Goal: Task Accomplishment & Management: Manage account settings

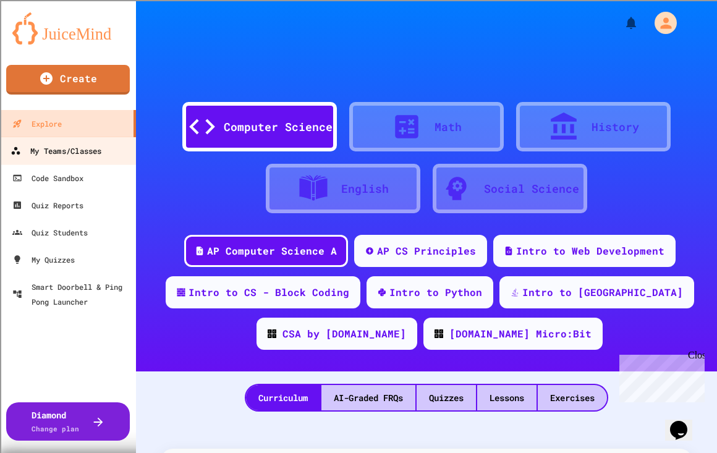
click at [62, 151] on div "My Teams/Classes" at bounding box center [56, 150] width 91 height 15
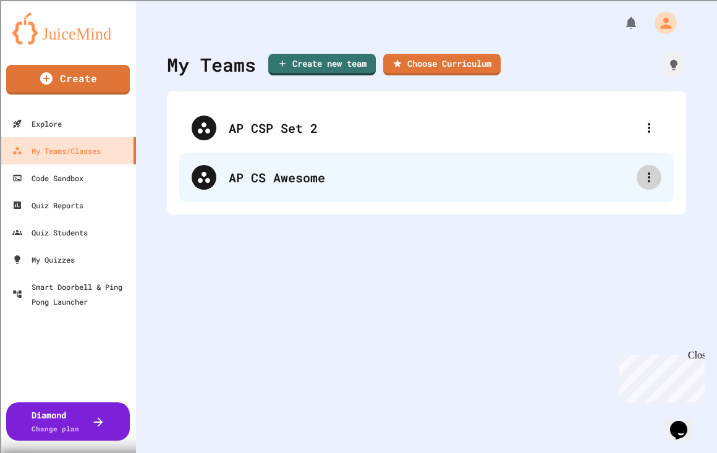
click at [642, 171] on icon at bounding box center [649, 177] width 15 height 15
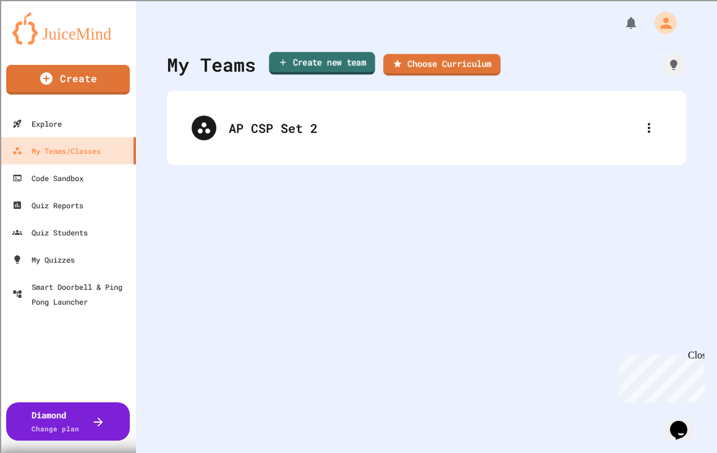
click at [354, 59] on link "Create new team" at bounding box center [322, 63] width 106 height 23
type input "**********"
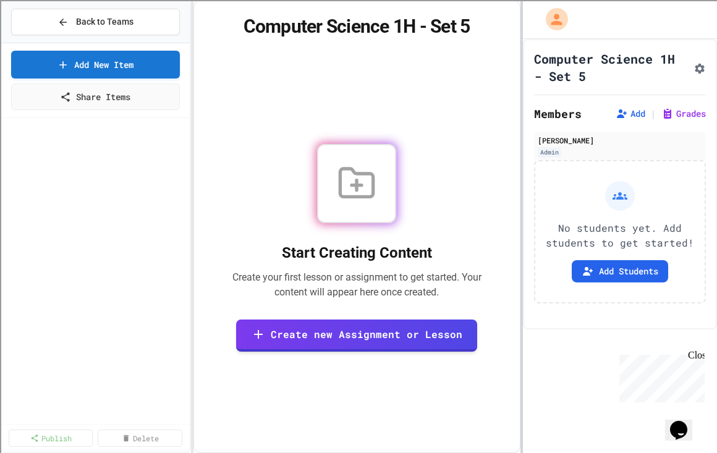
click at [520, 209] on div at bounding box center [521, 226] width 2 height 453
click at [639, 283] on button "Add Students" at bounding box center [620, 271] width 96 height 22
drag, startPoint x: 534, startPoint y: 292, endPoint x: 585, endPoint y: 297, distance: 51.5
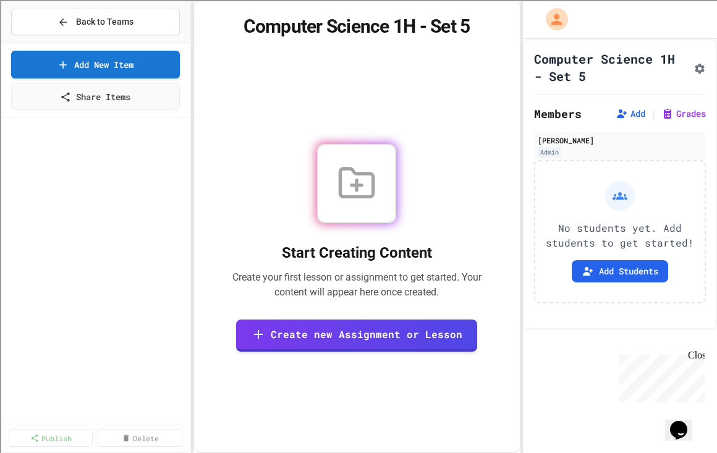
click at [113, 64] on link "Add New Item" at bounding box center [95, 63] width 166 height 29
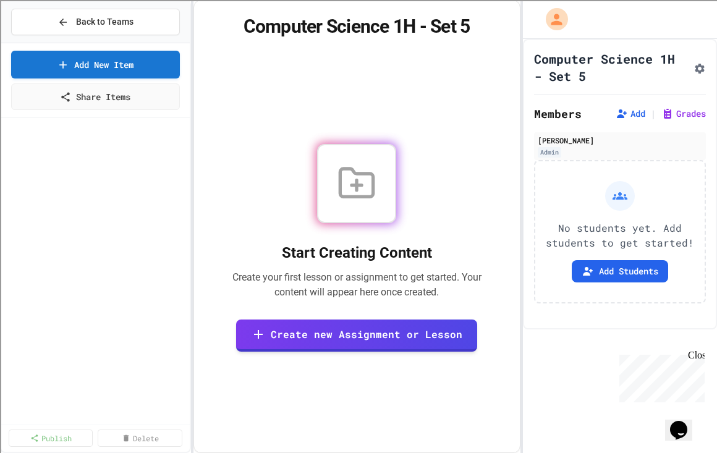
select select "**********"
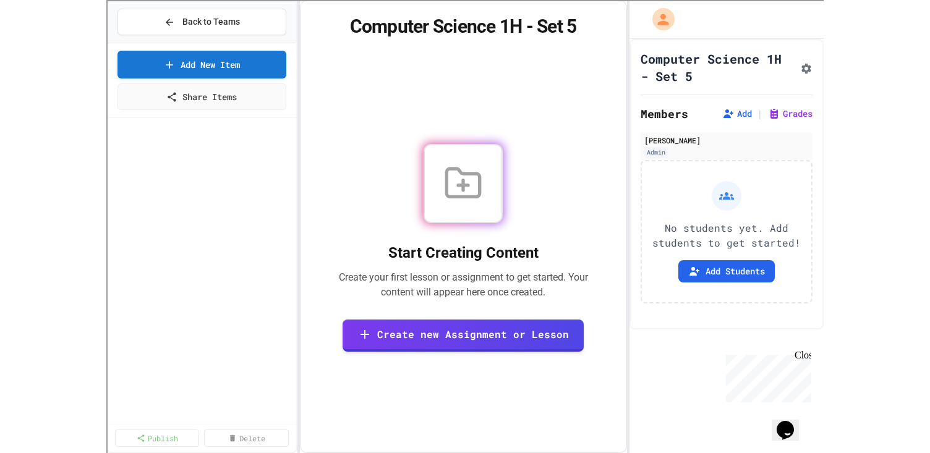
scroll to position [188, 0]
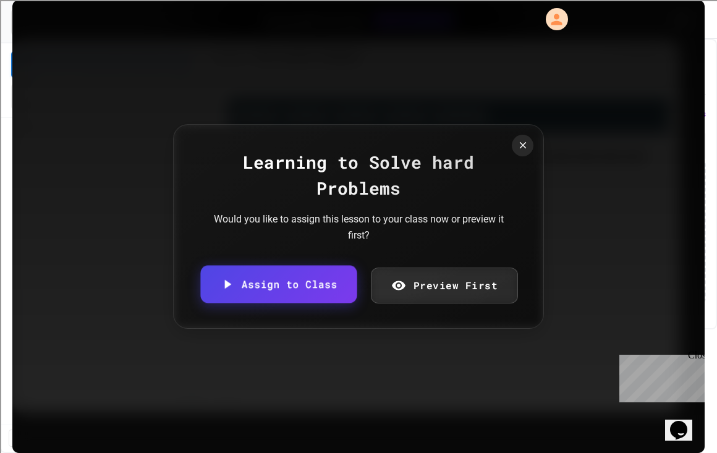
click at [302, 281] on link "Assign to Class" at bounding box center [278, 285] width 156 height 38
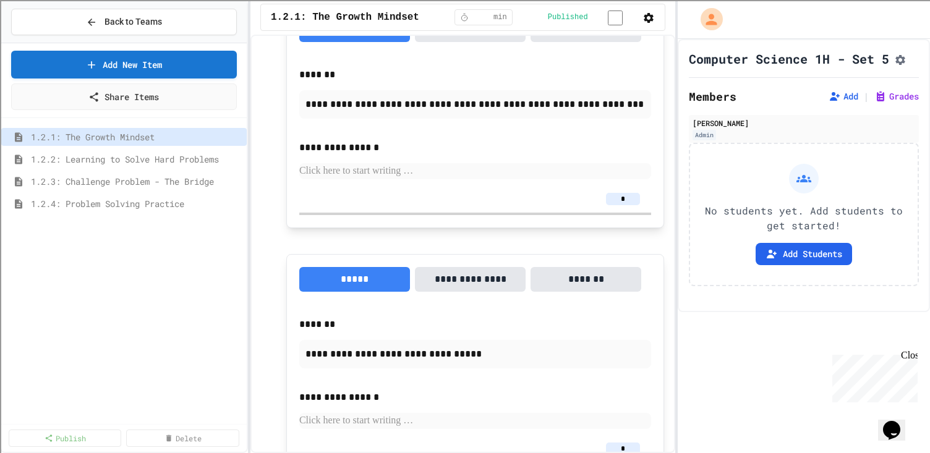
scroll to position [1121, 0]
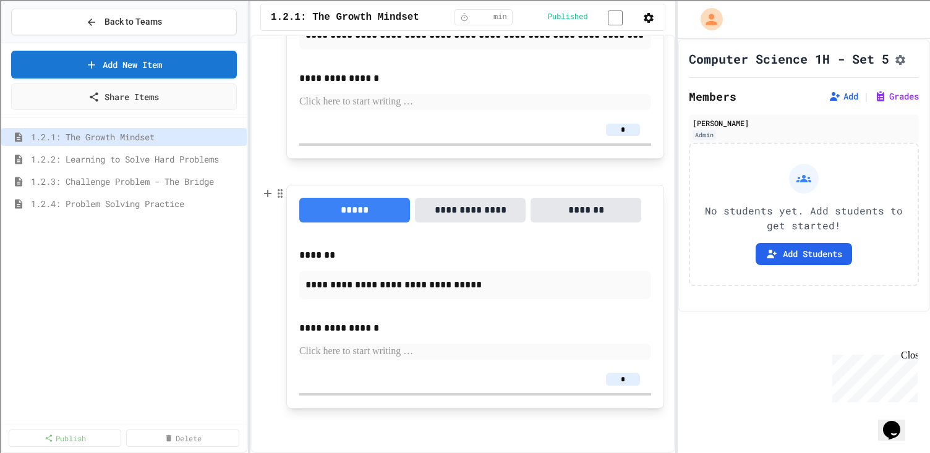
click at [479, 208] on button "**********" at bounding box center [470, 210] width 111 height 25
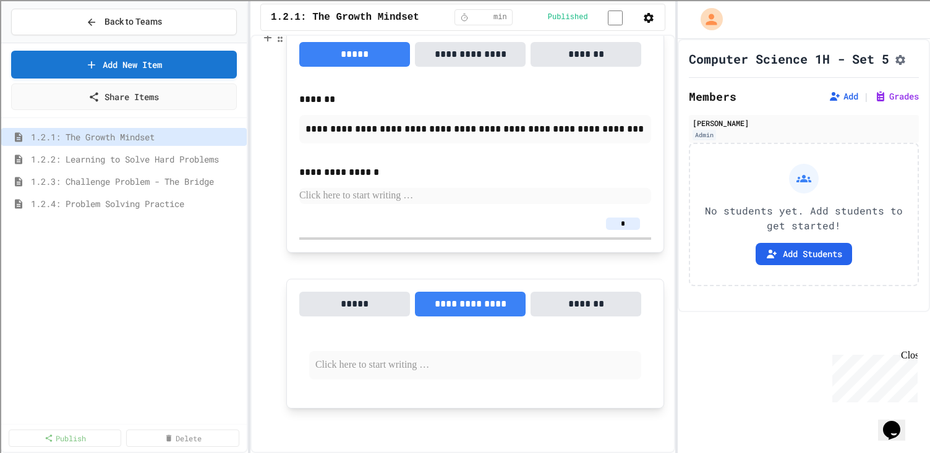
click at [467, 193] on p at bounding box center [475, 196] width 352 height 16
click at [587, 305] on button "*******" at bounding box center [585, 304] width 111 height 25
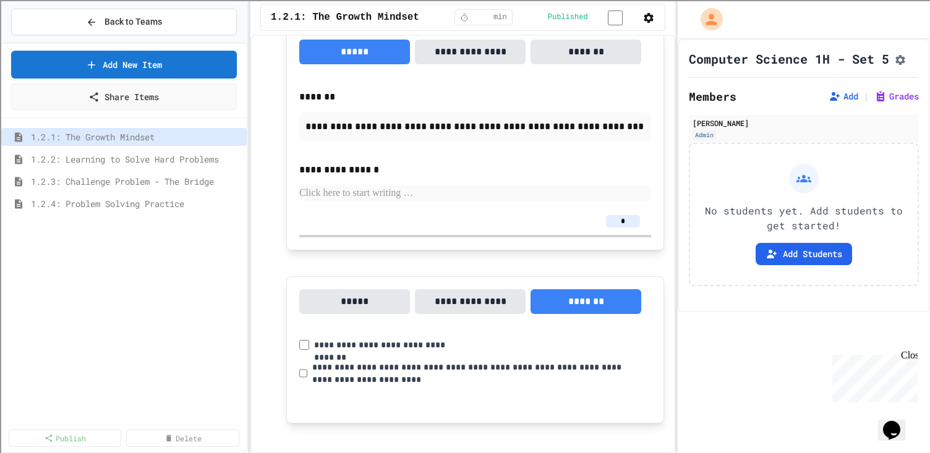
drag, startPoint x: 661, startPoint y: 343, endPoint x: 656, endPoint y: 298, distance: 45.4
click at [656, 298] on div "**********" at bounding box center [462, 244] width 425 height 418
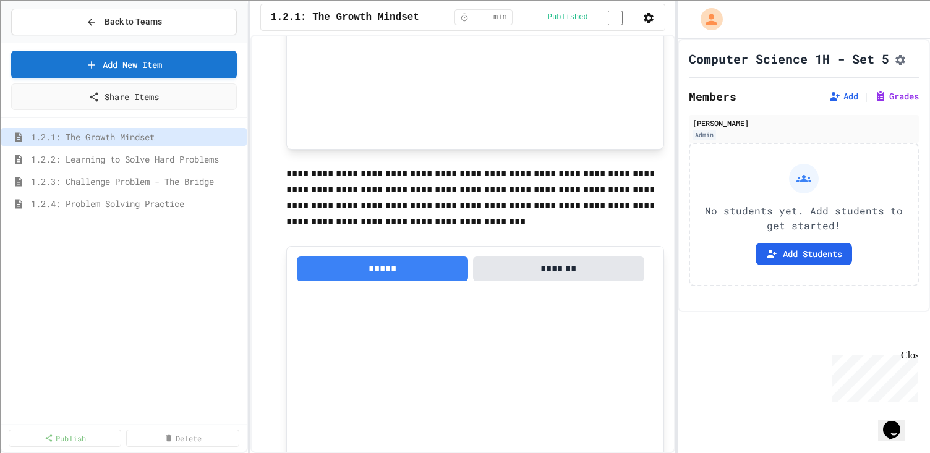
scroll to position [368, 0]
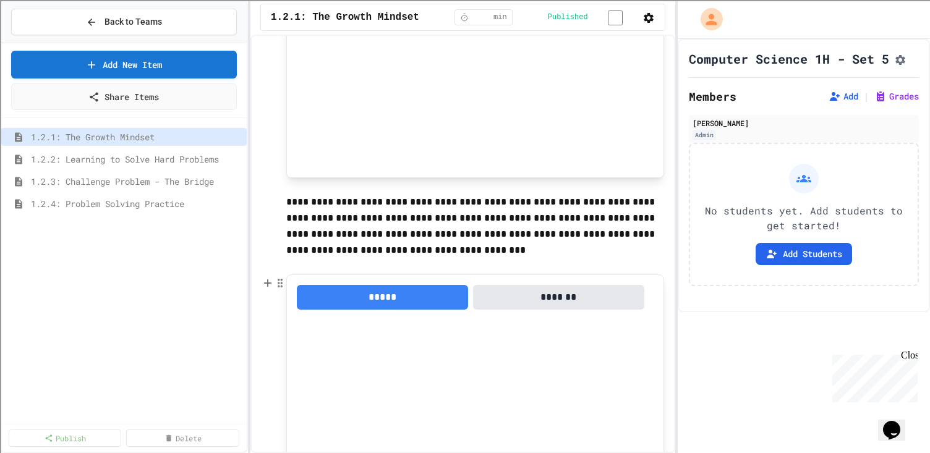
click at [566, 302] on button "*******" at bounding box center [558, 297] width 171 height 25
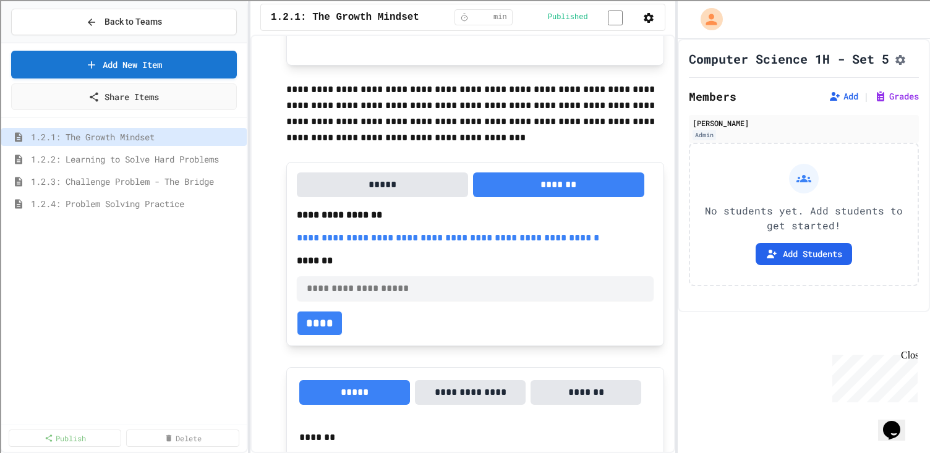
scroll to position [463, 0]
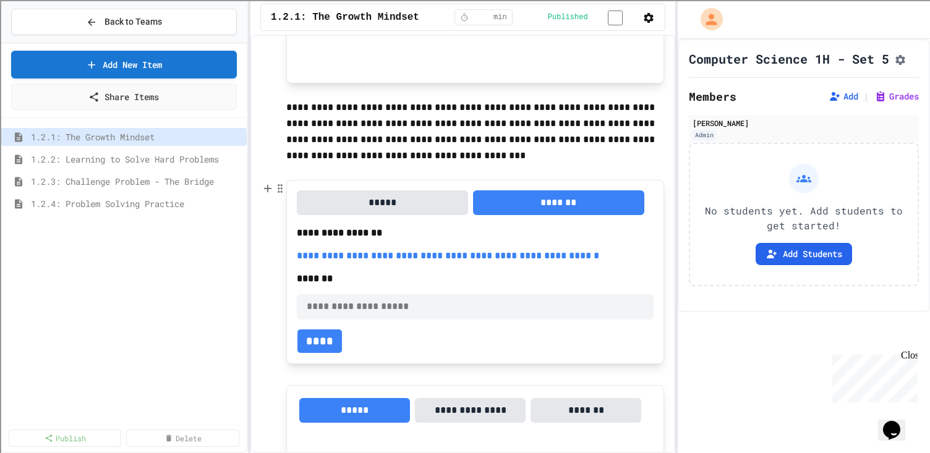
click at [409, 208] on button "*****" at bounding box center [382, 202] width 171 height 25
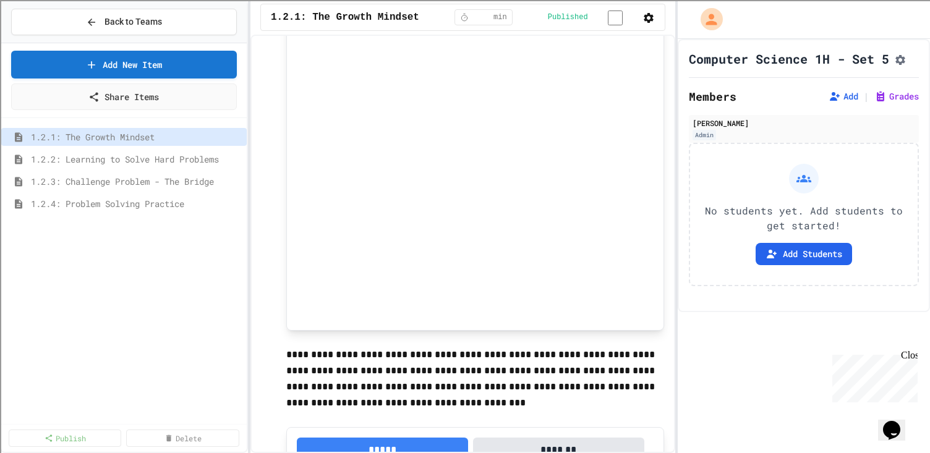
scroll to position [210, 0]
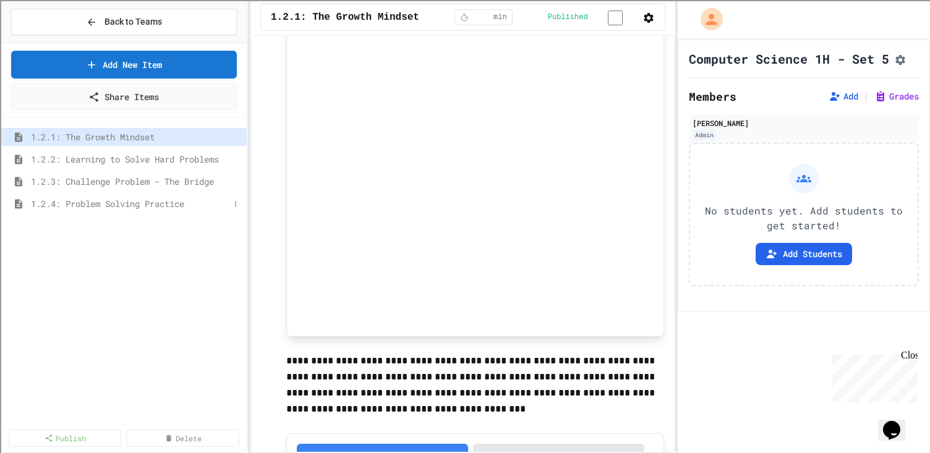
click at [141, 203] on span "1.2.4: Problem Solving Practice" at bounding box center [130, 203] width 198 height 13
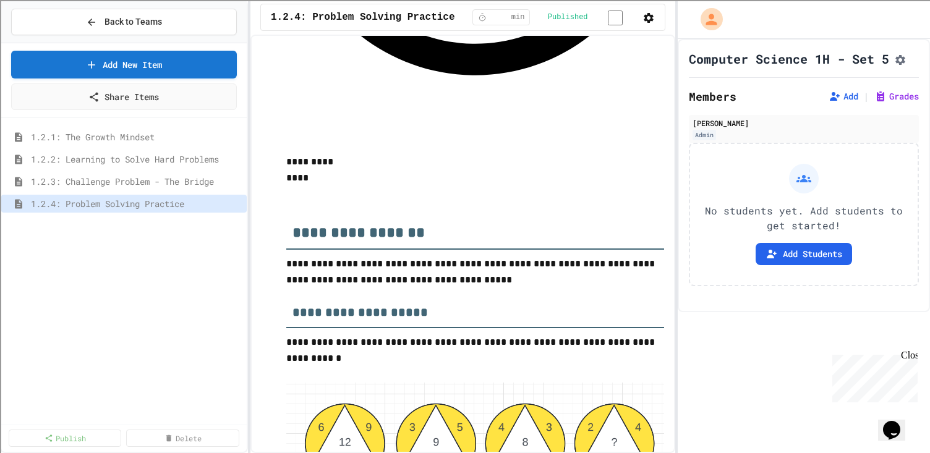
scroll to position [1385, 0]
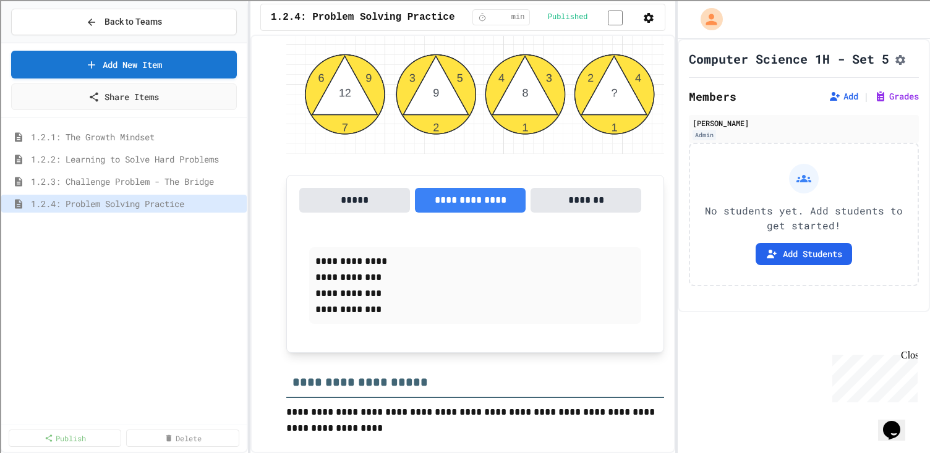
scroll to position [1740, 0]
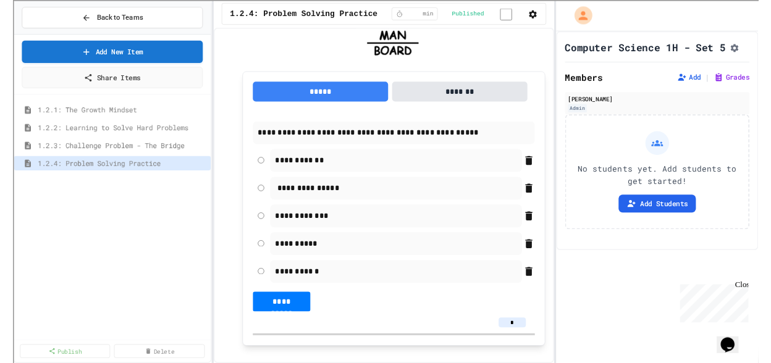
scroll to position [0, 0]
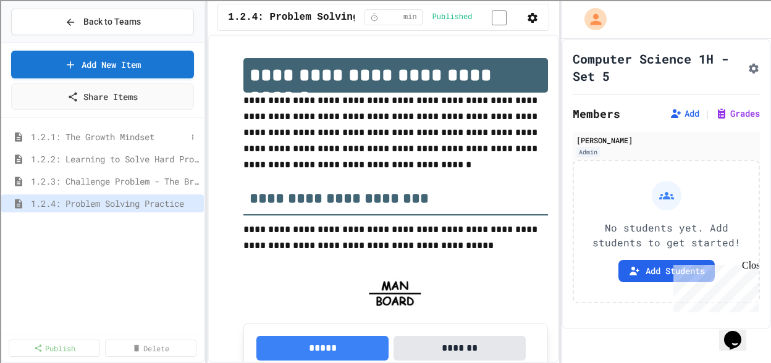
click at [104, 133] on span "1.2.1: The Growth Mindset" at bounding box center [109, 136] width 156 height 13
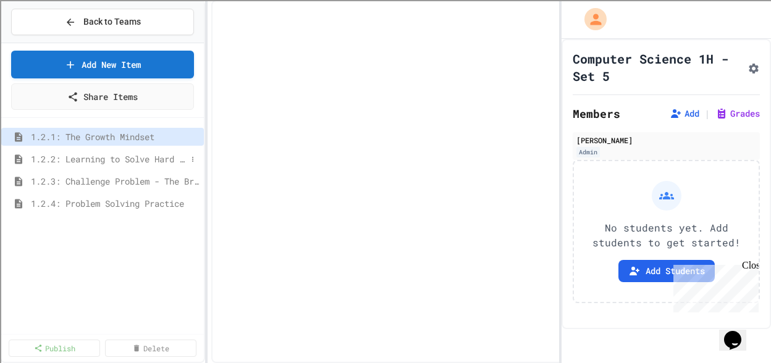
click at [103, 159] on span "1.2.2: Learning to Solve Hard Problems" at bounding box center [109, 159] width 156 height 13
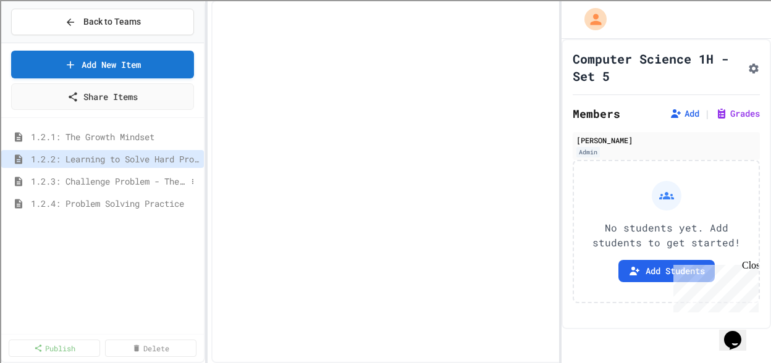
select select "***"
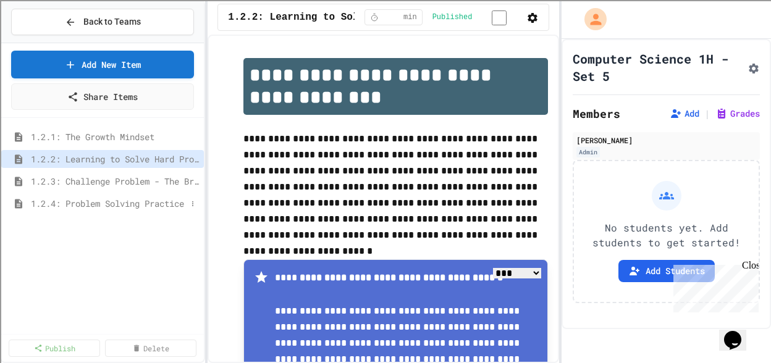
click at [103, 195] on div "1.2.4: Problem Solving Practice" at bounding box center [102, 204] width 203 height 18
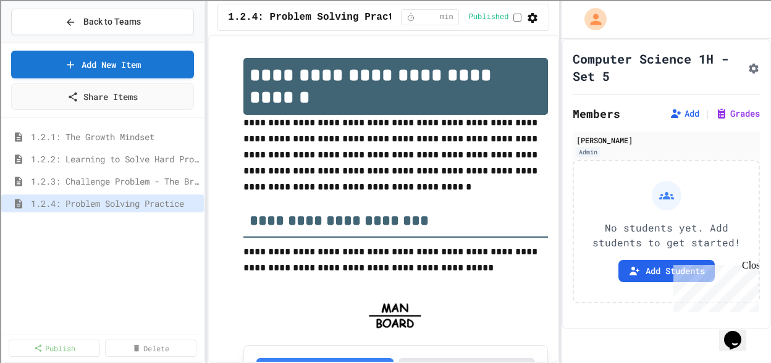
click at [104, 174] on div "1.2.3: Challenge Problem - The Bridge" at bounding box center [102, 181] width 203 height 18
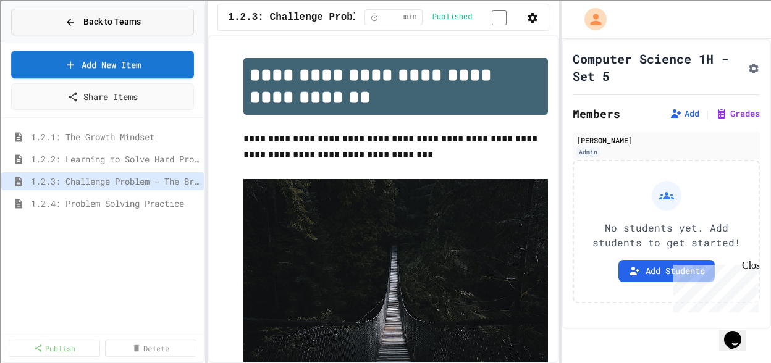
click at [129, 26] on span "Back to Teams" at bounding box center [111, 21] width 57 height 13
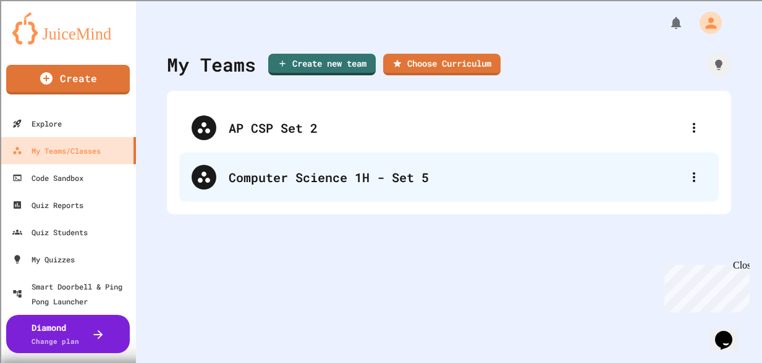
click at [338, 184] on div "Computer Science 1H - Set 5" at bounding box center [455, 177] width 453 height 19
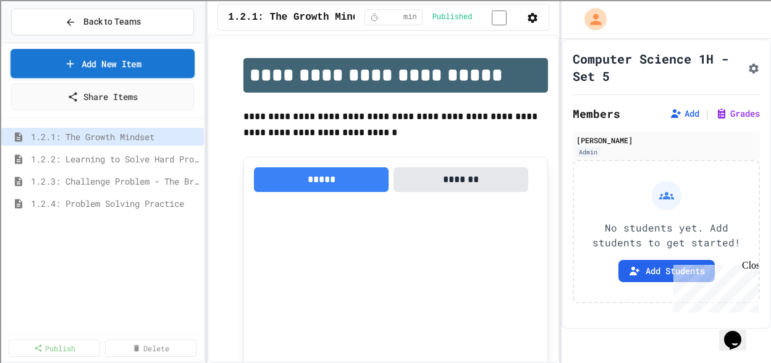
click at [117, 65] on link "Add New Item" at bounding box center [103, 63] width 185 height 29
select select "**********"
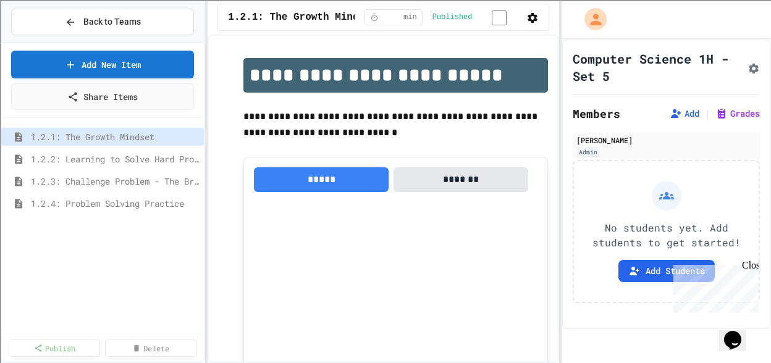
scroll to position [53, 0]
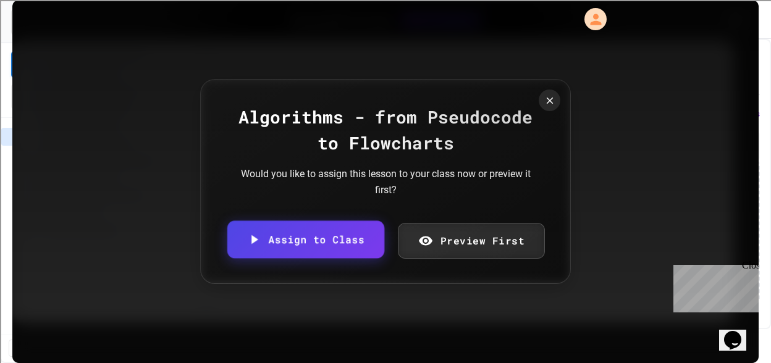
click at [347, 247] on link "Assign to Class" at bounding box center [305, 240] width 157 height 38
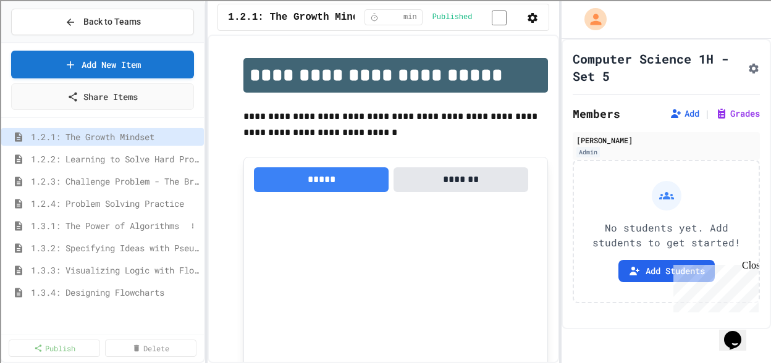
click at [115, 230] on span "1.3.1: The Power of Algorithms" at bounding box center [109, 225] width 156 height 13
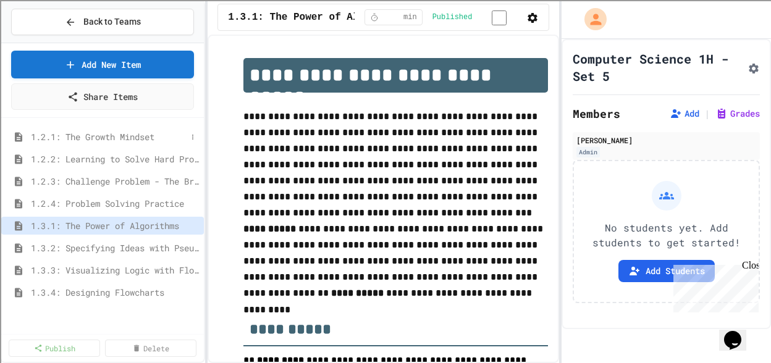
click at [145, 140] on span "1.2.1: The Growth Mindset" at bounding box center [109, 136] width 156 height 13
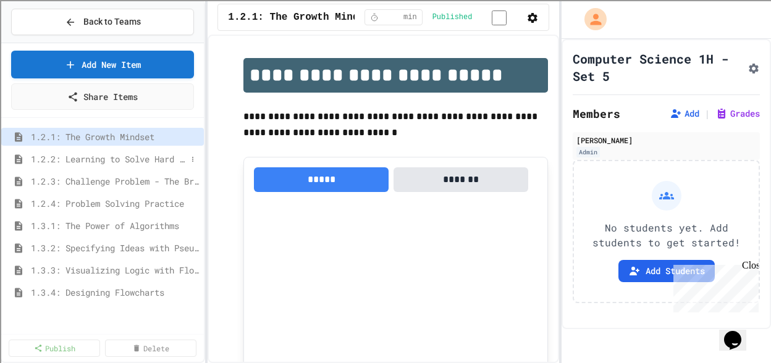
click at [138, 160] on span "1.2.2: Learning to Solve Hard Problems" at bounding box center [109, 159] width 156 height 13
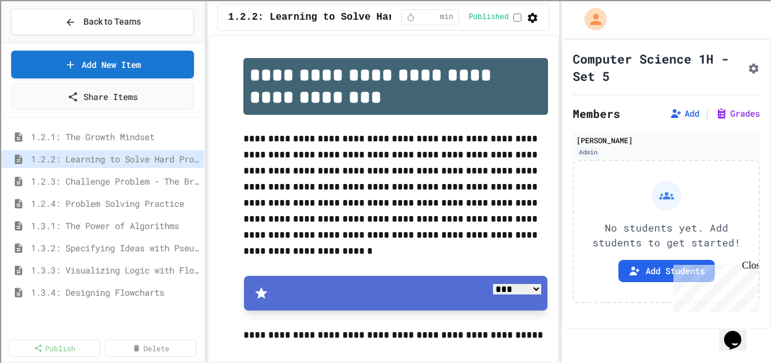
click at [122, 278] on div "1.3.3: Visualizing Logic with Flowcharts" at bounding box center [102, 270] width 203 height 18
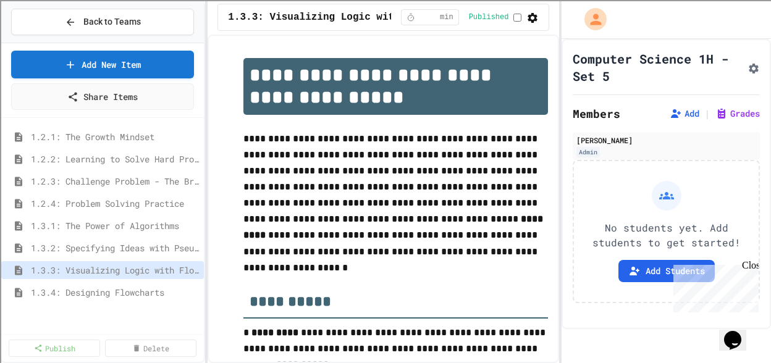
click at [124, 292] on span "1.3.4: Designing Flowcharts" at bounding box center [115, 292] width 168 height 13
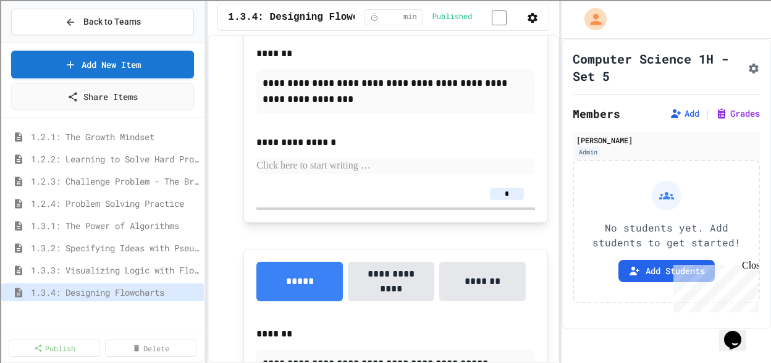
scroll to position [1468, 0]
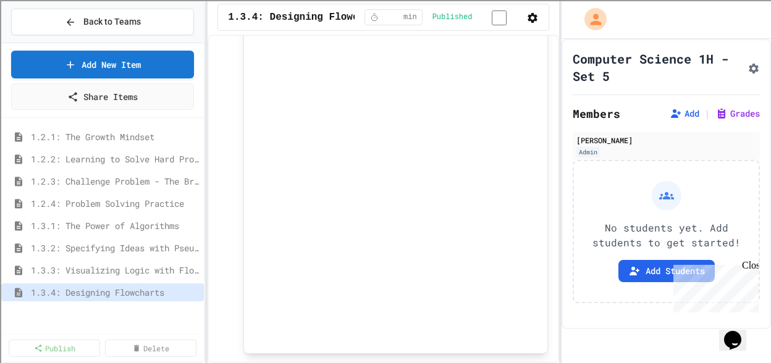
scroll to position [1009, 0]
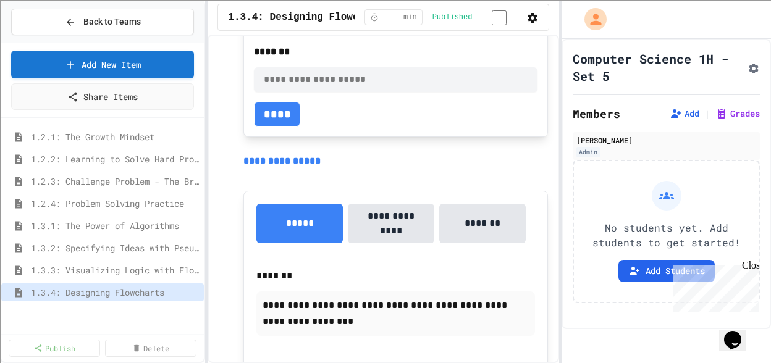
click at [310, 92] on input "text" at bounding box center [396, 79] width 284 height 25
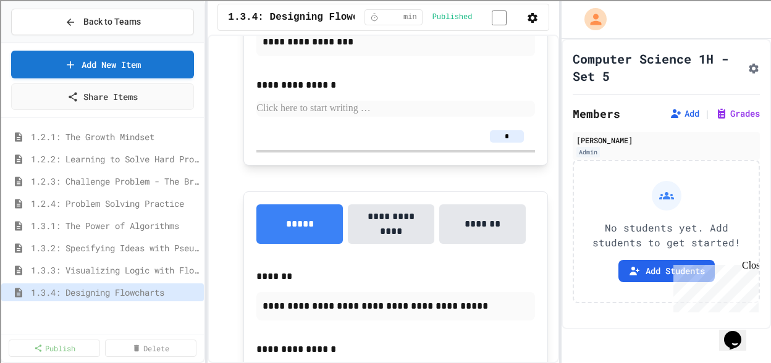
scroll to position [1286, 0]
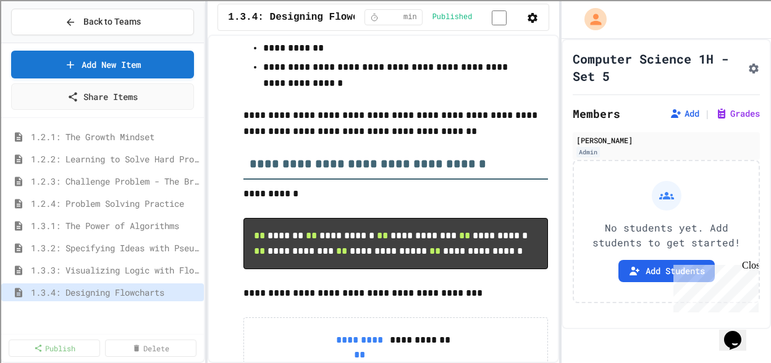
scroll to position [0, 0]
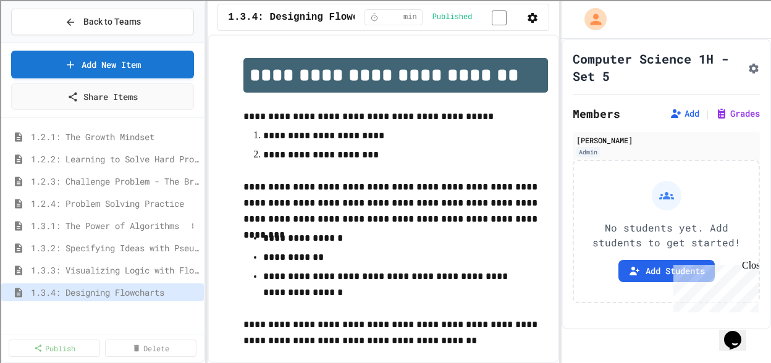
click at [96, 223] on span "1.3.1: The Power of Algorithms" at bounding box center [109, 225] width 156 height 13
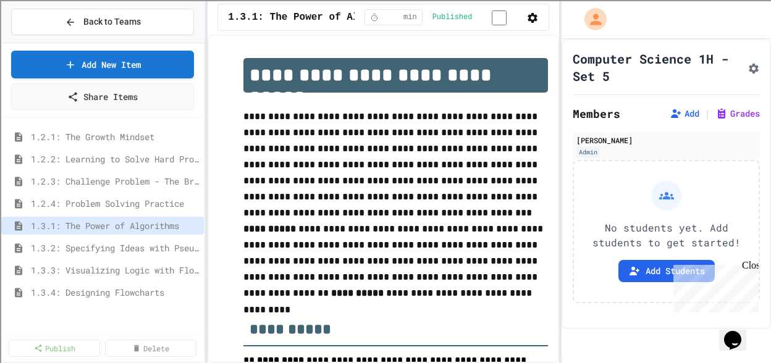
click at [94, 243] on span "1.3.2: Specifying Ideas with Pseudocode" at bounding box center [115, 248] width 168 height 13
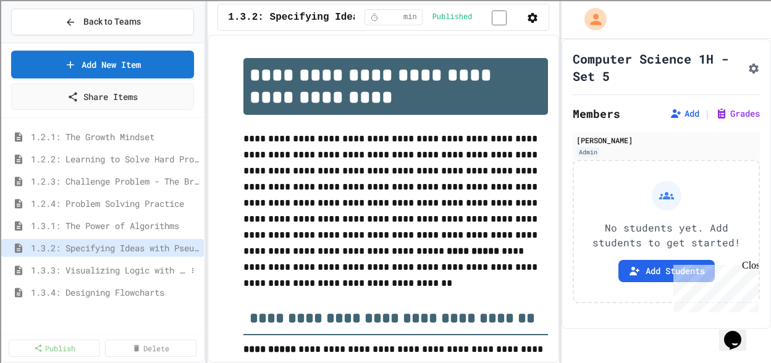
click at [96, 272] on span "1.3.3: Visualizing Logic with Flowcharts" at bounding box center [109, 270] width 156 height 13
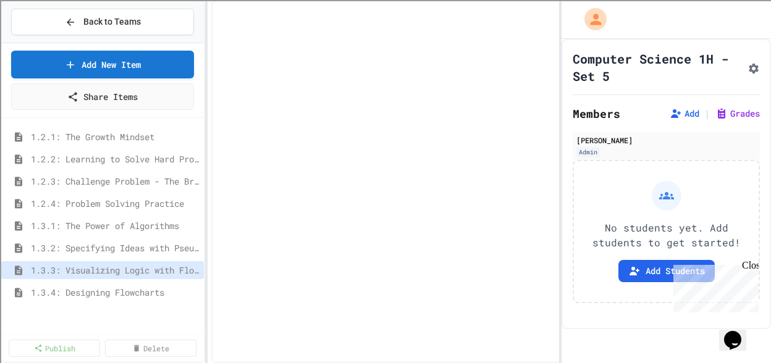
select select "***"
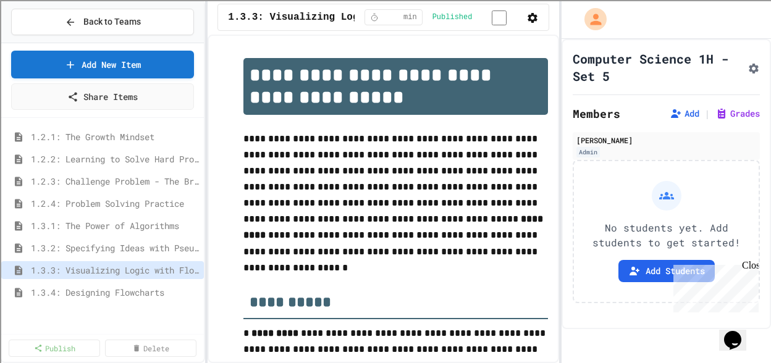
click at [101, 282] on div "1.3.3: Visualizing Logic with Flowcharts" at bounding box center [102, 272] width 203 height 22
click at [103, 292] on span "1.3.4: Designing Flowcharts" at bounding box center [109, 292] width 156 height 13
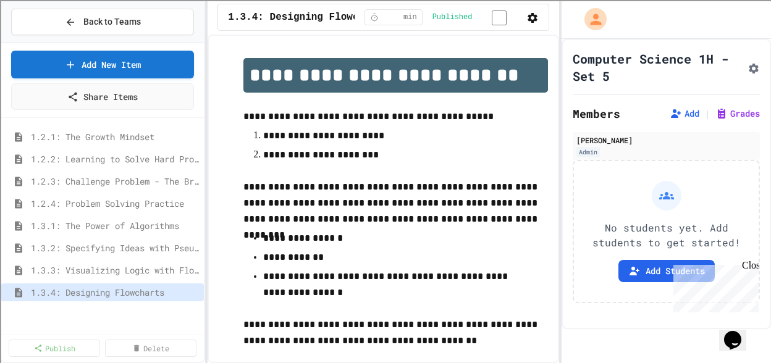
click at [716, 265] on div "Close" at bounding box center [749, 267] width 15 height 15
click at [87, 135] on span "1.2.1: The Growth Mindset" at bounding box center [109, 136] width 156 height 13
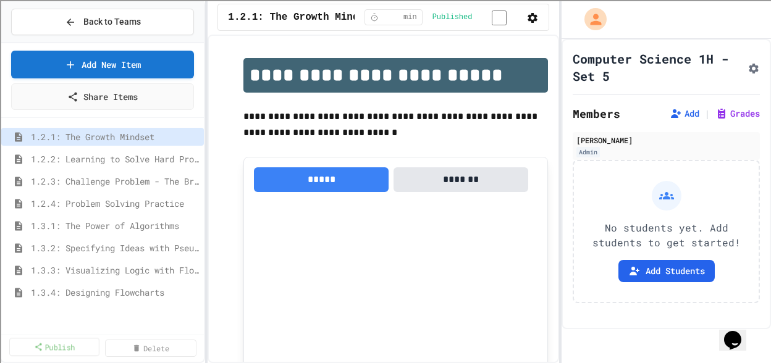
click at [57, 351] on link "Publish" at bounding box center [54, 347] width 90 height 18
click at [46, 349] on link "Cancel" at bounding box center [54, 347] width 91 height 18
click at [135, 346] on icon at bounding box center [136, 347] width 9 height 9
click at [12, 328] on div "1.2.1: The Growth Mindset 1.2.2: Learning to Solve Hard Problems 1.2.3: Challen…" at bounding box center [102, 226] width 203 height 206
click at [15, 326] on div "1.2.1: The Growth Mindset 1.2.2: Learning to Solve Hard Problems 1.2.3: Challen…" at bounding box center [102, 226] width 203 height 206
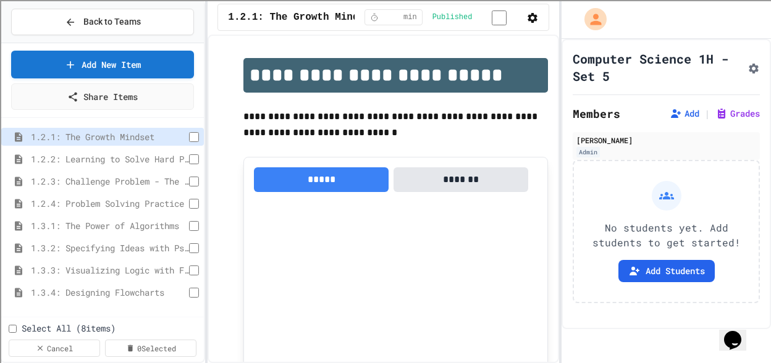
click at [13, 329] on div "1.2.1: The Growth Mindset 1.2.2: Learning to Solve Hard Problems 1.2.3: Challen…" at bounding box center [102, 226] width 203 height 206
click at [193, 264] on div "1.3.3: Visualizing Logic with Flowcharts" at bounding box center [102, 270] width 203 height 18
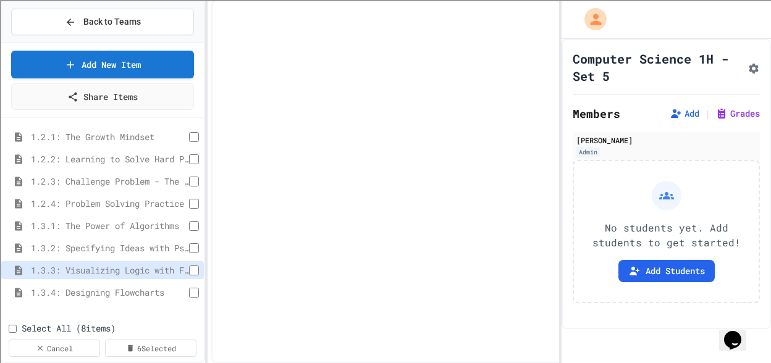
select select "***"
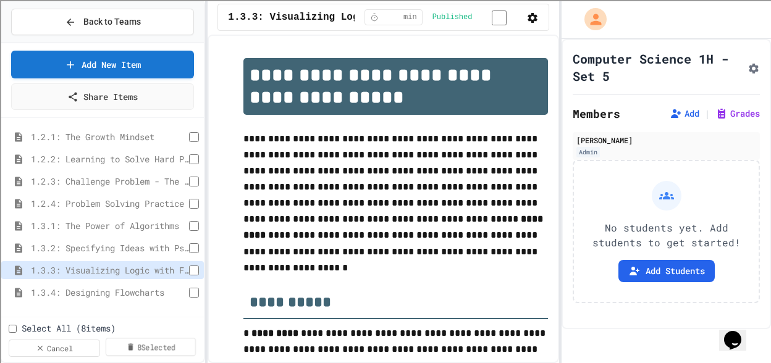
click at [144, 349] on link "8 Selected" at bounding box center [151, 347] width 90 height 18
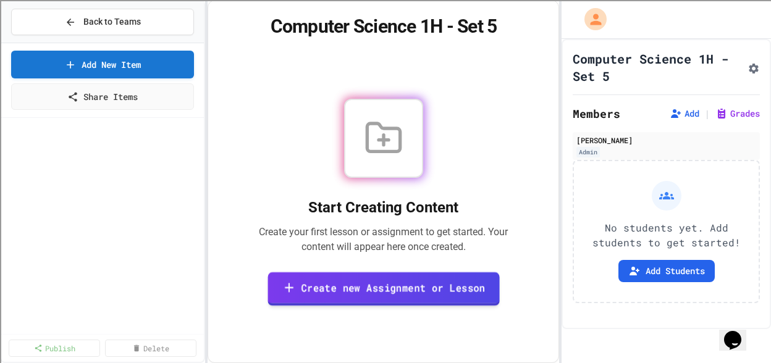
click at [343, 282] on link "Create new Assignment or Lesson" at bounding box center [384, 290] width 232 height 34
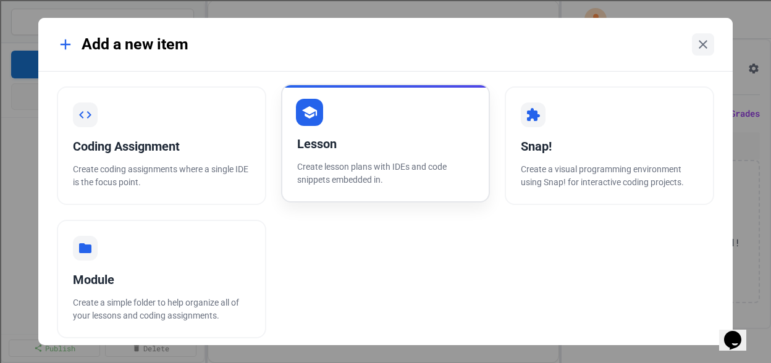
click at [328, 157] on div "Lesson Create lesson plans with IDEs and code snippets embedded in." at bounding box center [385, 143] width 209 height 119
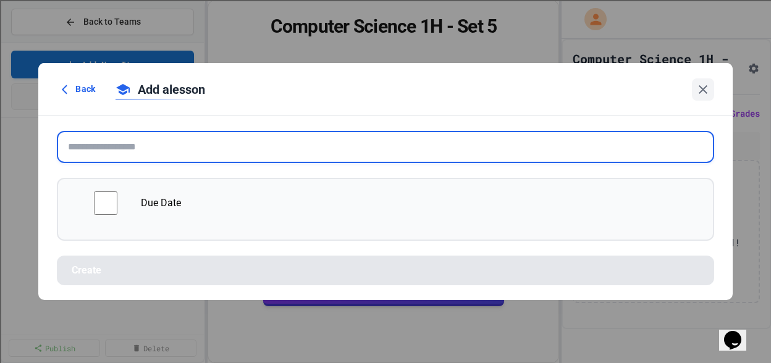
click at [406, 142] on input "text" at bounding box center [385, 147] width 657 height 32
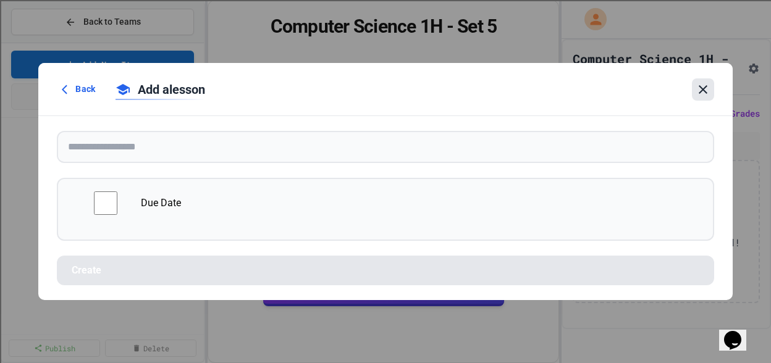
click at [694, 88] on div at bounding box center [703, 90] width 22 height 22
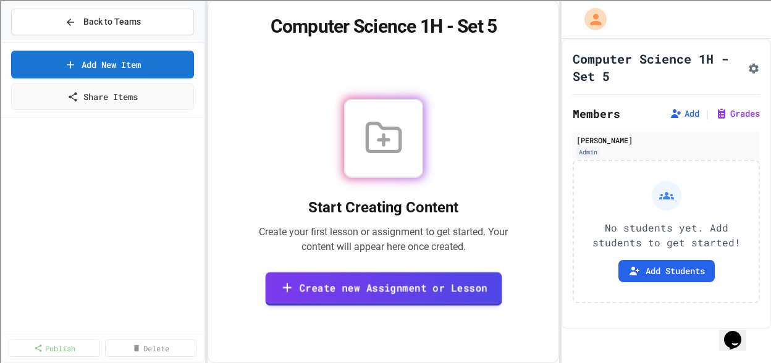
click at [362, 283] on link "Create new Assignment or Lesson" at bounding box center [383, 290] width 237 height 34
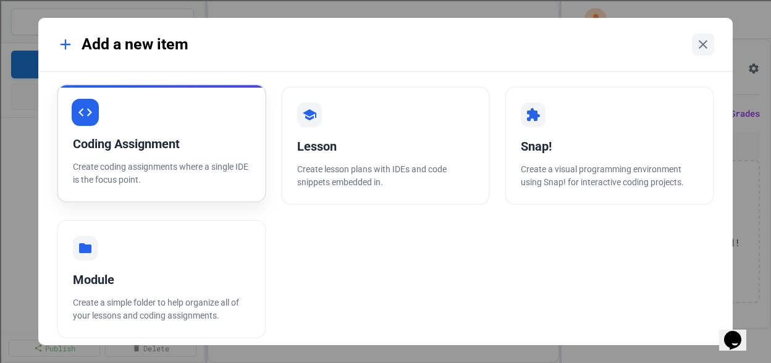
click at [159, 170] on p "Create coding assignments where a single IDE is the focus point." at bounding box center [161, 174] width 177 height 26
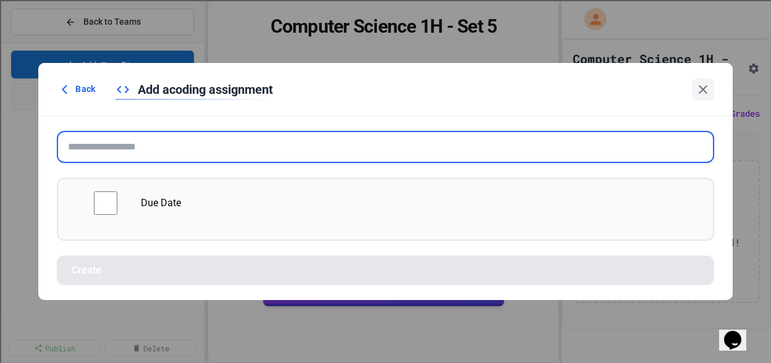
click at [155, 156] on input "text" at bounding box center [385, 147] width 657 height 32
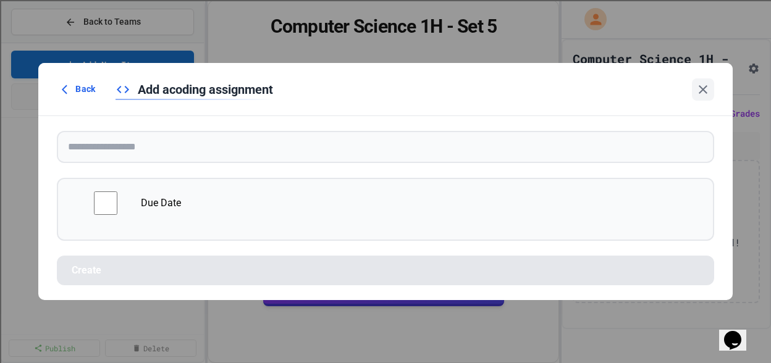
drag, startPoint x: 1445, startPoint y: 613, endPoint x: 720, endPoint y: 335, distance: 776.4
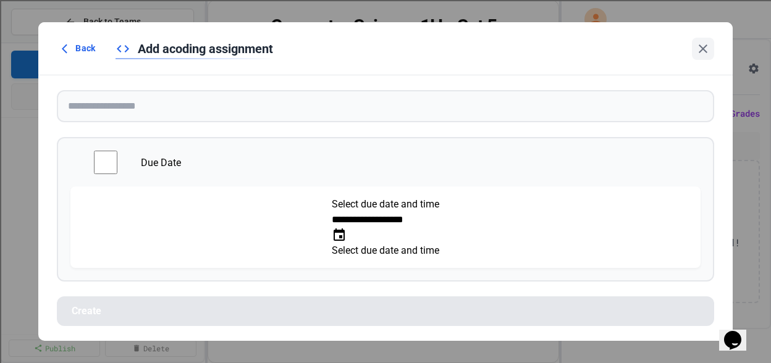
click at [332, 227] on input "**********" at bounding box center [381, 220] width 99 height 15
click at [229, 191] on div "**********" at bounding box center [385, 209] width 657 height 144
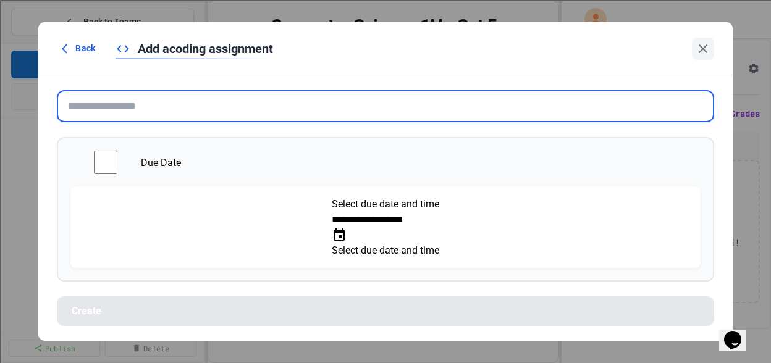
click at [208, 118] on input "text" at bounding box center [385, 106] width 657 height 32
click at [214, 122] on input "text" at bounding box center [385, 106] width 657 height 32
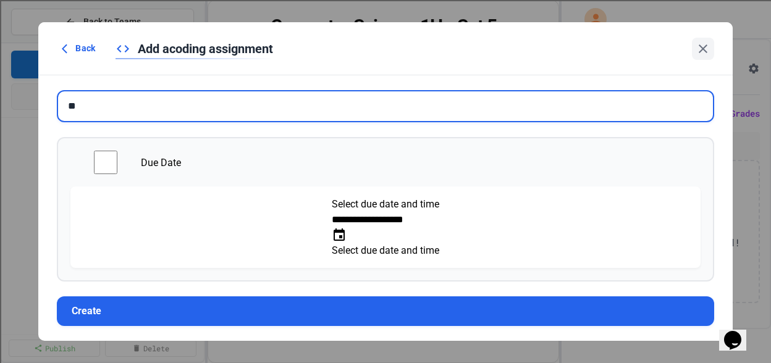
type input "*"
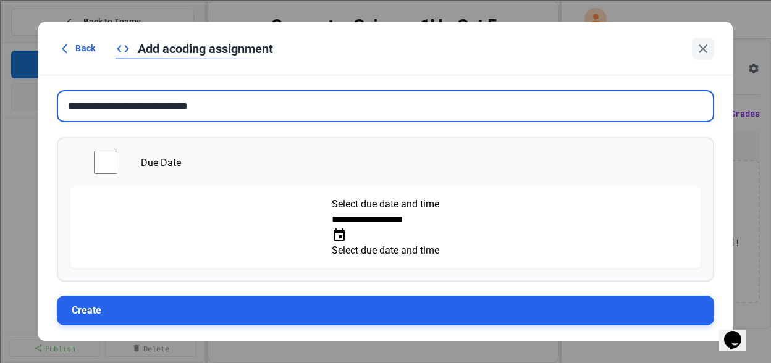
type input "**********"
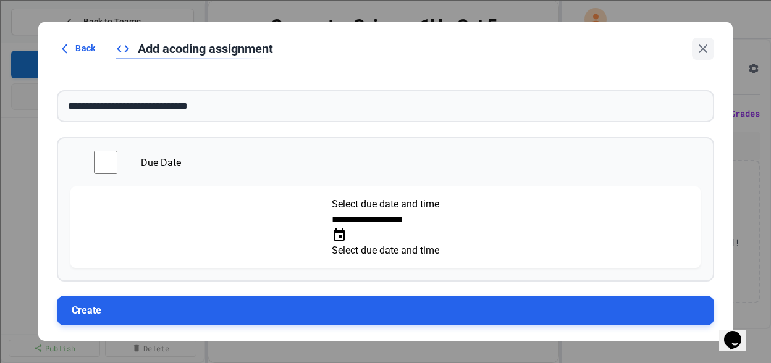
click at [123, 297] on button "Create" at bounding box center [385, 311] width 657 height 30
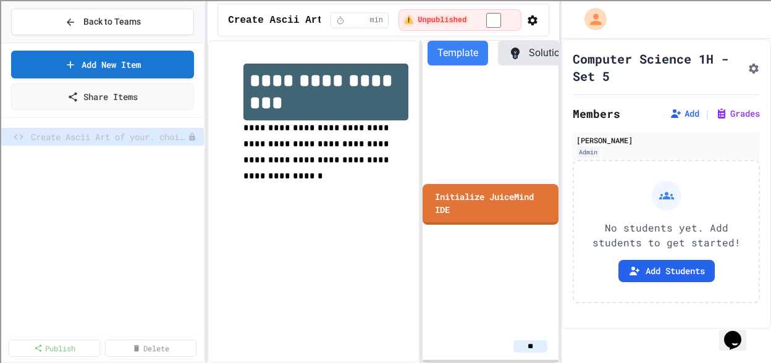
click at [423, 205] on div "**********" at bounding box center [384, 201] width 352 height 323
click at [317, 117] on h1 "**********" at bounding box center [326, 92] width 165 height 57
click at [317, 135] on p "**********" at bounding box center [326, 153] width 165 height 64
click at [347, 90] on h1 "**********" at bounding box center [326, 92] width 165 height 57
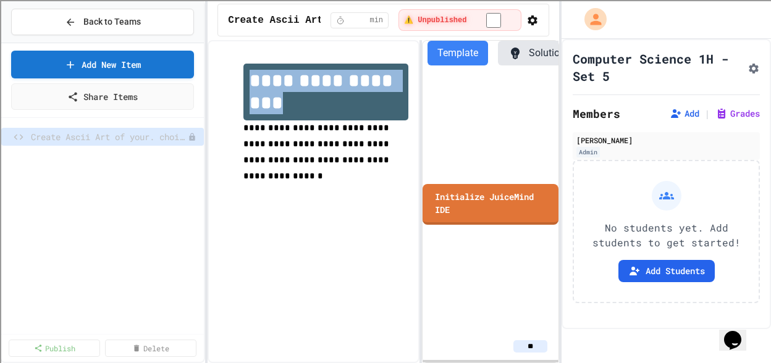
drag, startPoint x: 304, startPoint y: 109, endPoint x: 255, endPoint y: 78, distance: 58.1
click at [255, 78] on h1 "**********" at bounding box center [326, 92] width 165 height 57
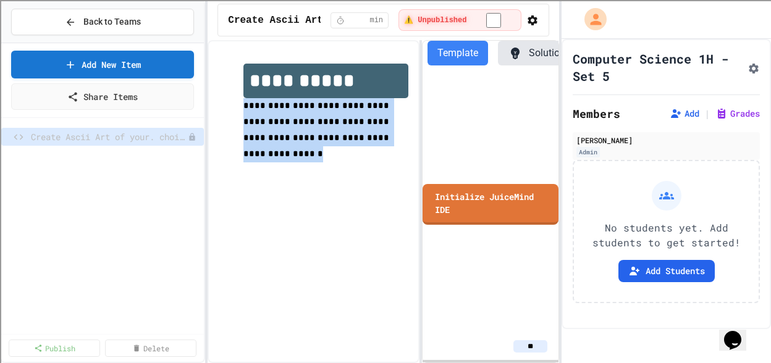
drag, startPoint x: 350, startPoint y: 143, endPoint x: 229, endPoint y: 106, distance: 126.1
click at [229, 106] on div "**********" at bounding box center [314, 121] width 190 height 140
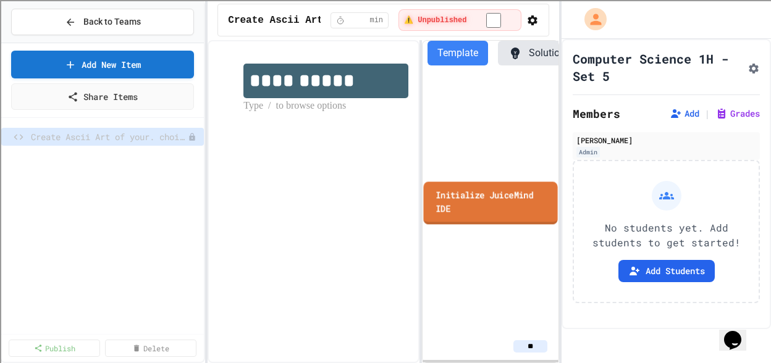
click at [496, 210] on link "Initialize JuiceMind IDE" at bounding box center [491, 203] width 134 height 43
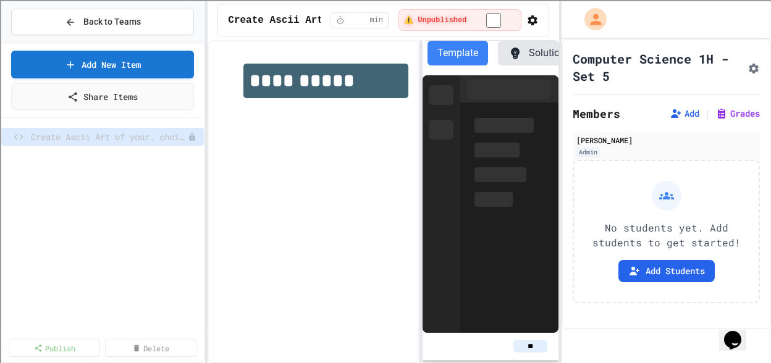
click at [475, 150] on div at bounding box center [509, 218] width 99 height 230
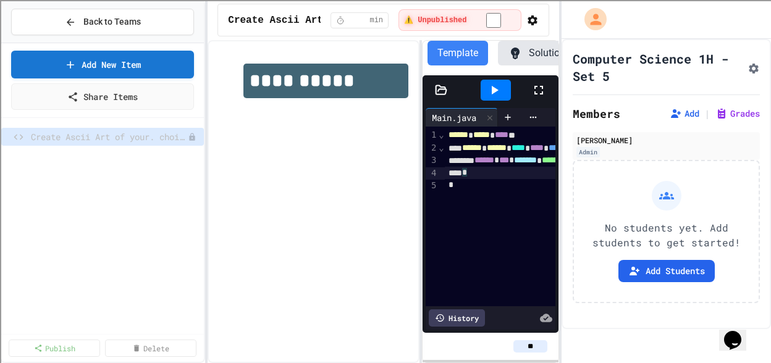
click at [498, 177] on div "*" at bounding box center [562, 173] width 234 height 12
click at [496, 167] on div "**********" at bounding box center [562, 161] width 234 height 12
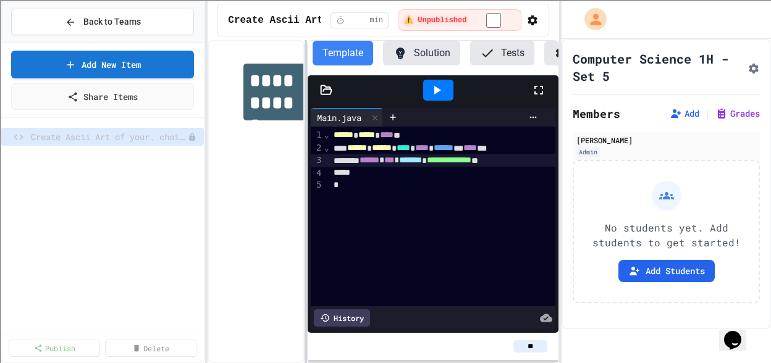
click at [265, 156] on div "**********" at bounding box center [384, 201] width 352 height 323
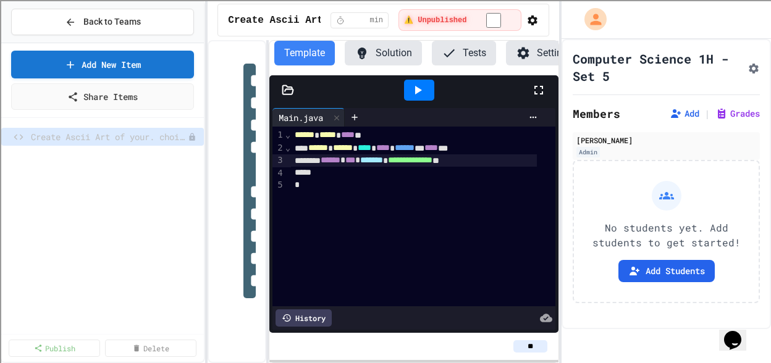
click at [524, 167] on div "**********" at bounding box center [414, 161] width 246 height 12
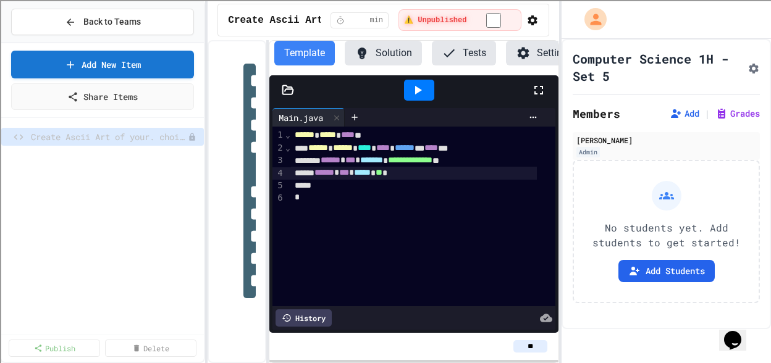
click at [538, 98] on icon at bounding box center [539, 90] width 15 height 15
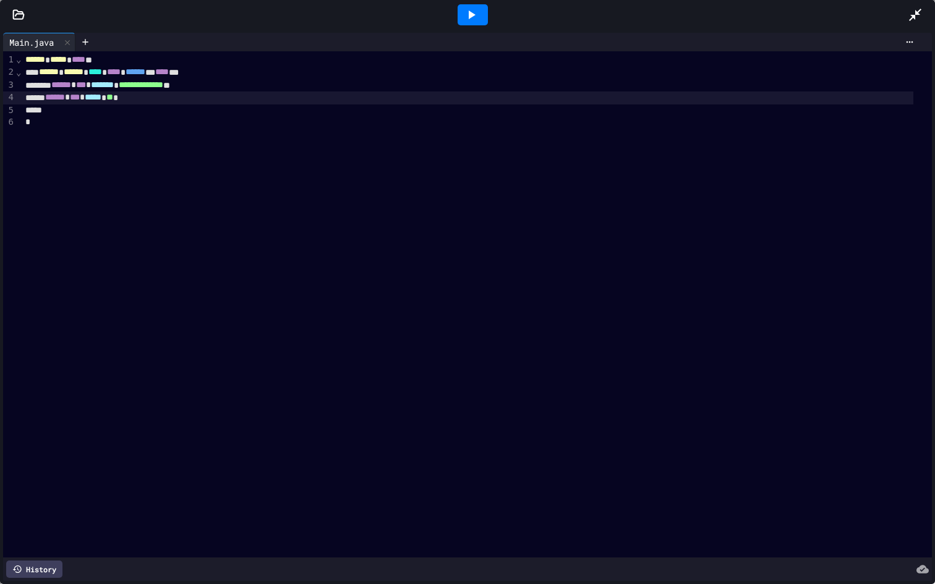
click at [286, 101] on div "****** * *** * ***** * ** *" at bounding box center [467, 97] width 891 height 12
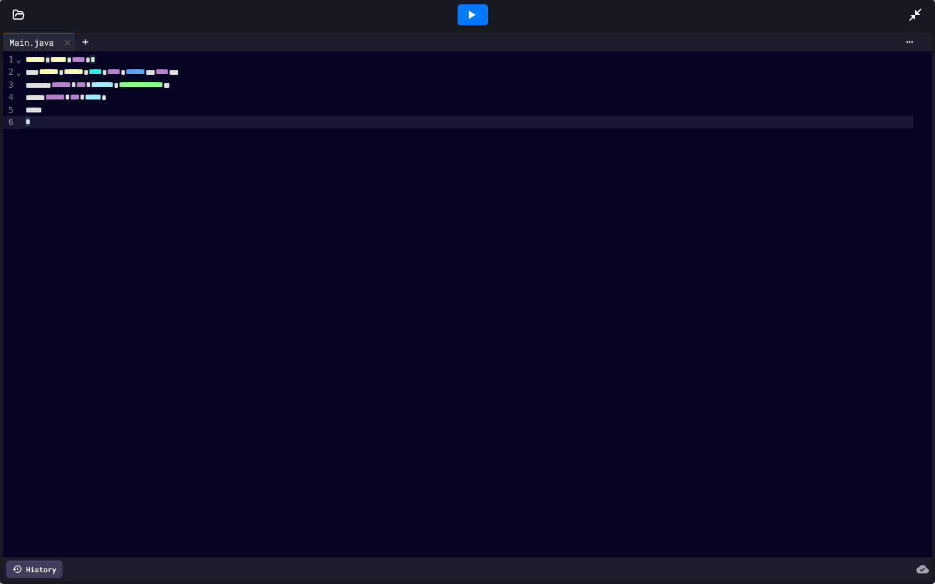
click at [268, 140] on div "**********" at bounding box center [477, 304] width 910 height 506
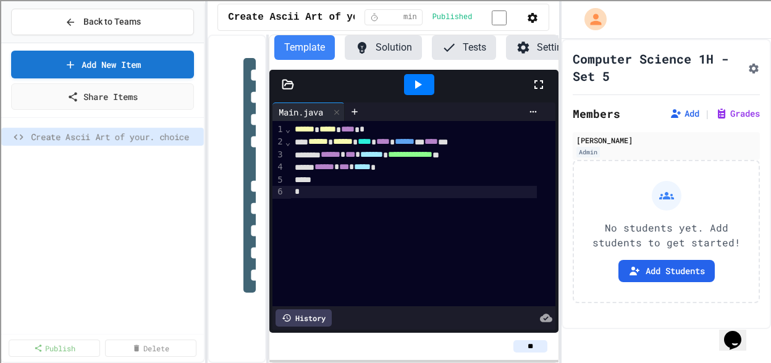
click at [399, 20] on input "*" at bounding box center [393, 17] width 20 height 10
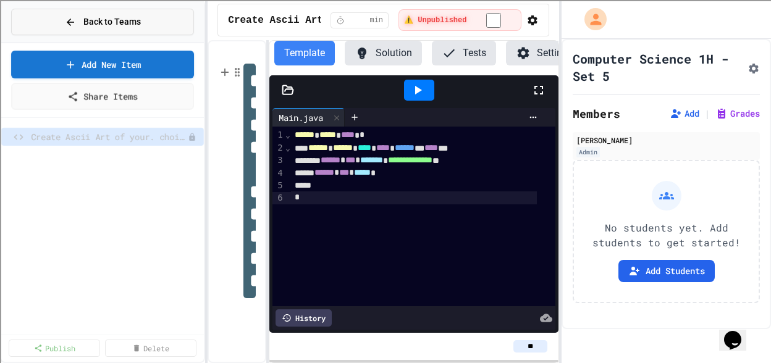
click at [94, 27] on button "Back to Teams" at bounding box center [102, 22] width 183 height 27
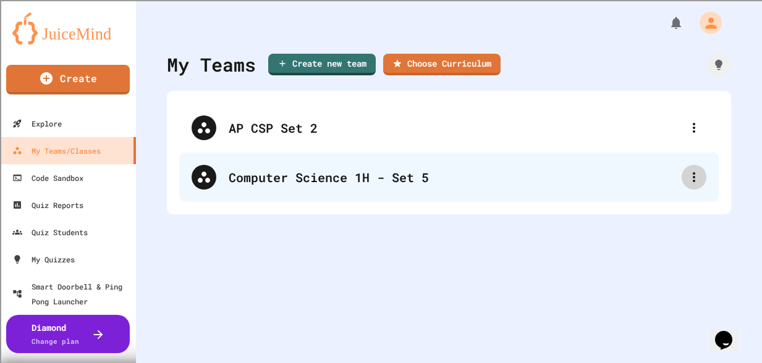
click at [689, 174] on icon at bounding box center [694, 177] width 15 height 15
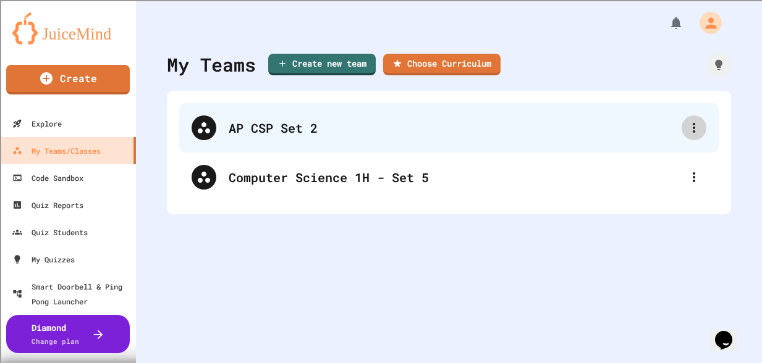
click at [687, 122] on icon at bounding box center [694, 128] width 15 height 15
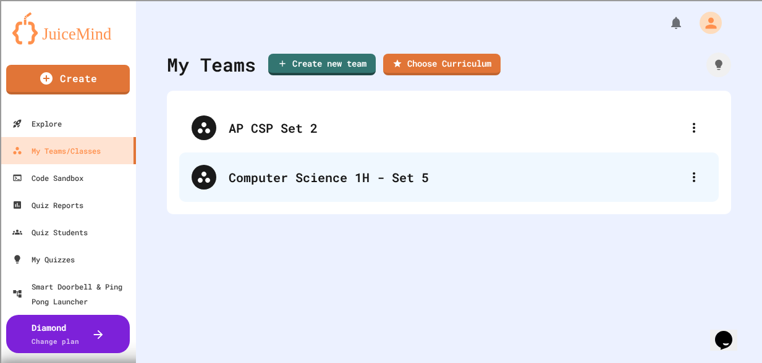
click at [398, 190] on div "Computer Science 1H - Set 5" at bounding box center [449, 177] width 540 height 49
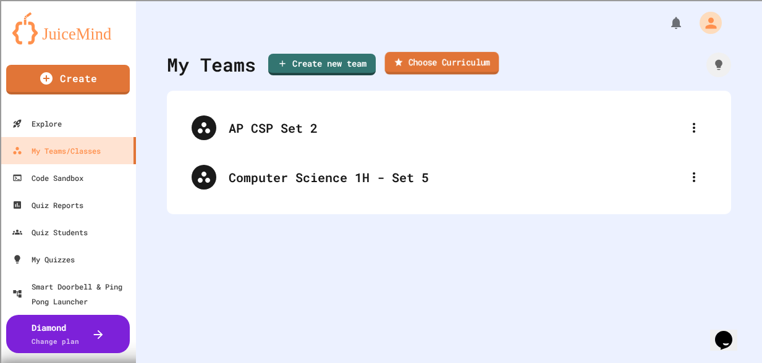
click at [425, 59] on link "Choose Curriculum" at bounding box center [442, 63] width 114 height 23
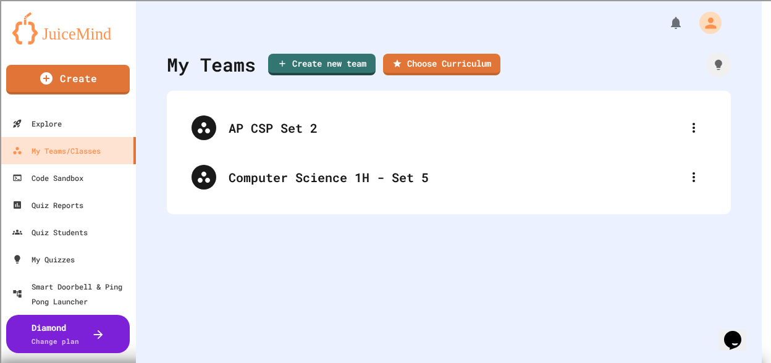
scroll to position [164, 0]
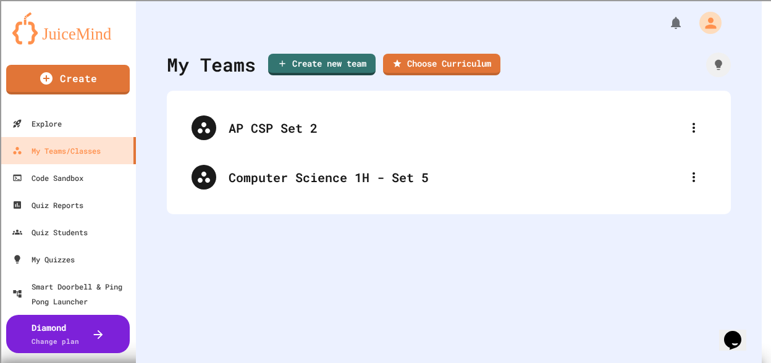
type input "**********"
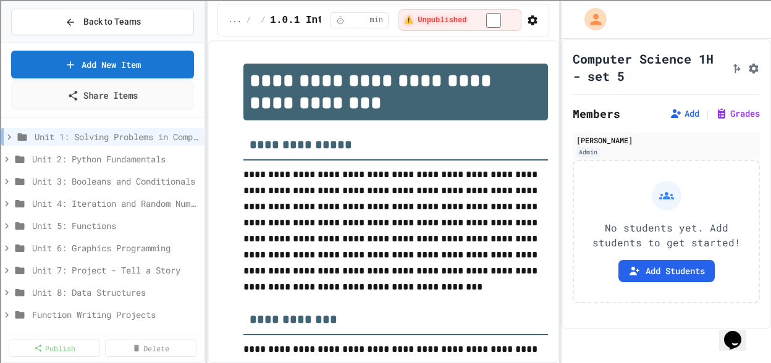
click at [130, 98] on link "Share Items" at bounding box center [103, 96] width 182 height 28
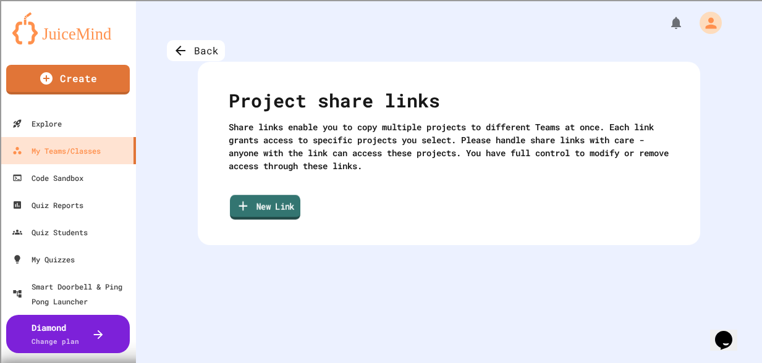
click at [264, 201] on link "New Link" at bounding box center [265, 207] width 70 height 25
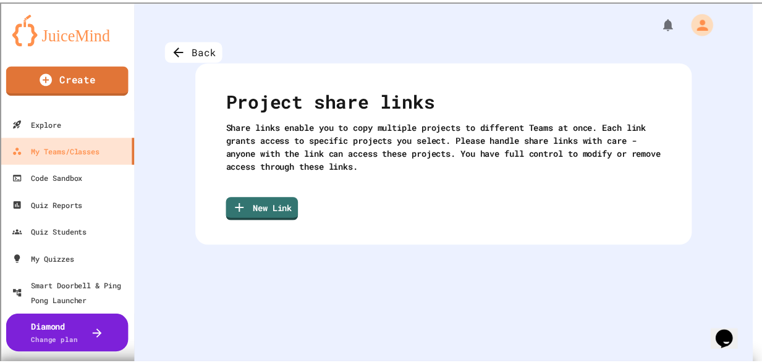
scroll to position [12077, 0]
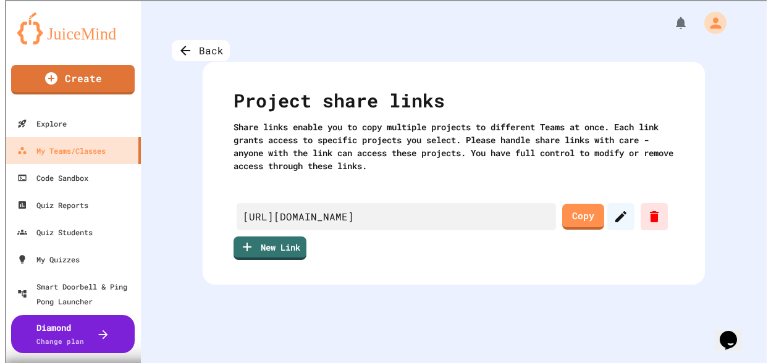
scroll to position [0, 16]
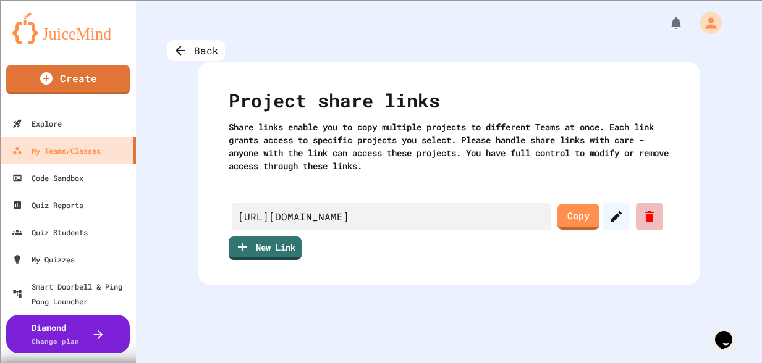
click at [654, 215] on icon at bounding box center [649, 216] width 9 height 11
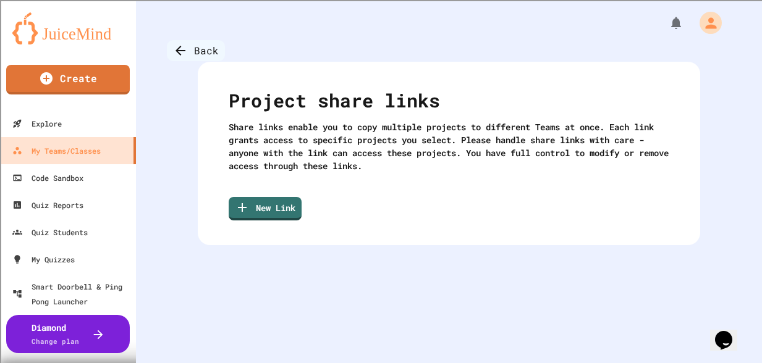
click at [194, 49] on div "Back" at bounding box center [196, 50] width 58 height 21
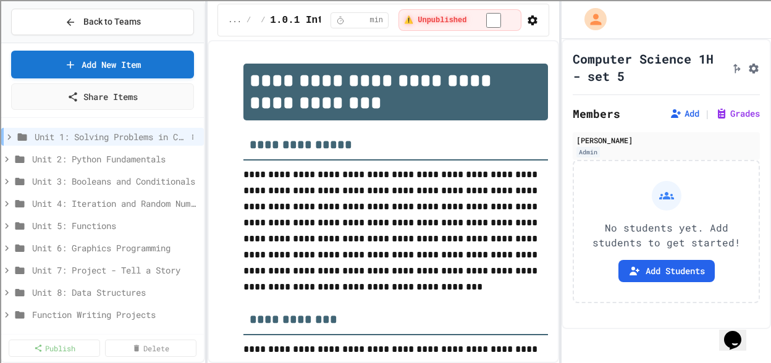
click at [10, 138] on icon at bounding box center [9, 137] width 11 height 11
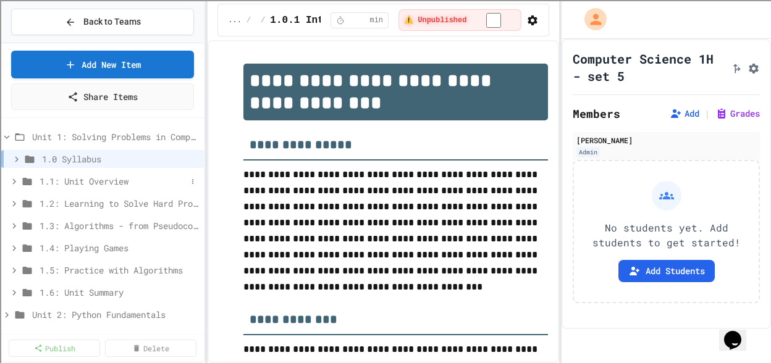
click at [28, 180] on icon at bounding box center [27, 181] width 9 height 7
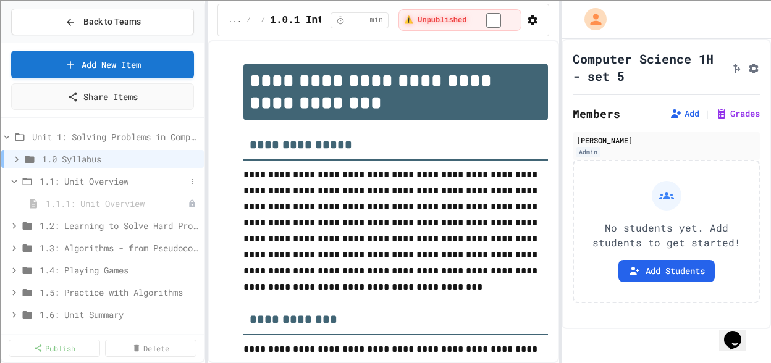
click at [11, 178] on icon at bounding box center [14, 181] width 11 height 11
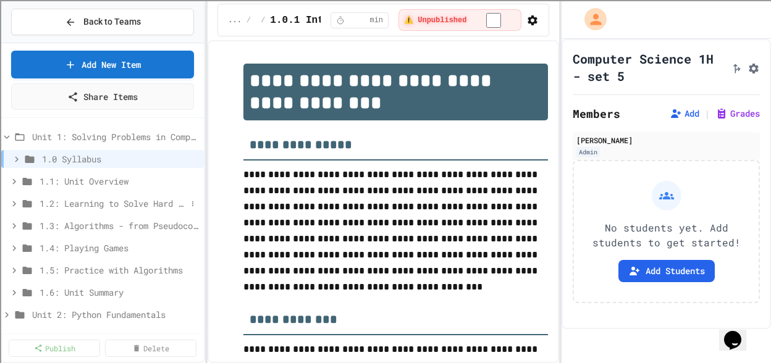
click at [32, 207] on icon at bounding box center [27, 203] width 15 height 11
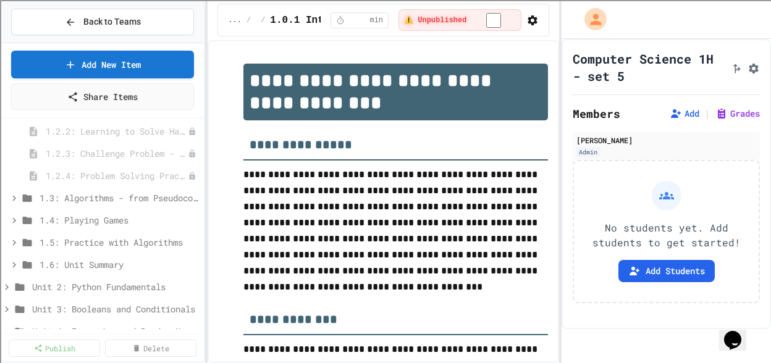
scroll to position [115, 0]
click at [144, 203] on span "1.3: Algorithms - from Pseudocode to Flowcharts" at bounding box center [113, 199] width 147 height 13
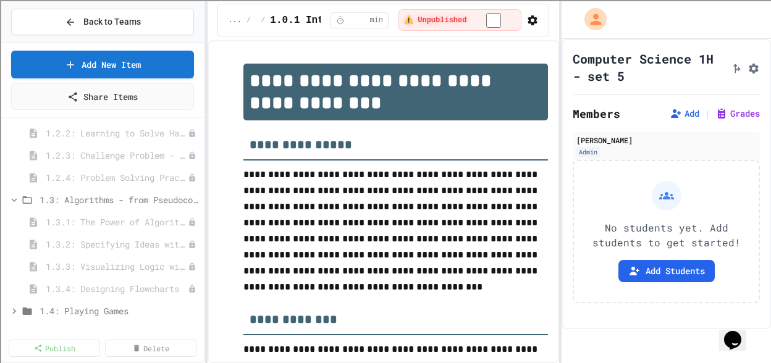
click at [144, 203] on span "1.3: Algorithms - from Pseudocode to Flowcharts" at bounding box center [119, 199] width 159 height 13
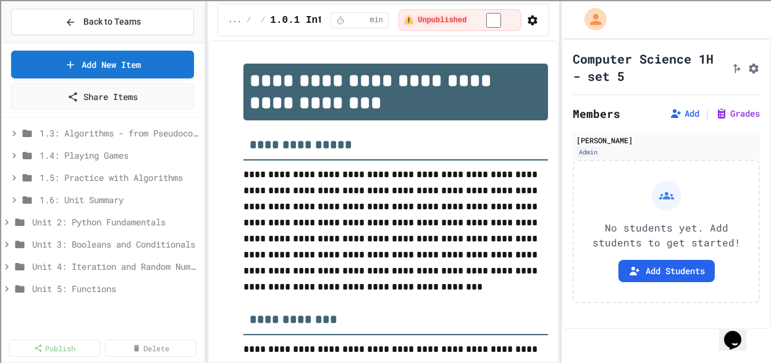
scroll to position [0, 0]
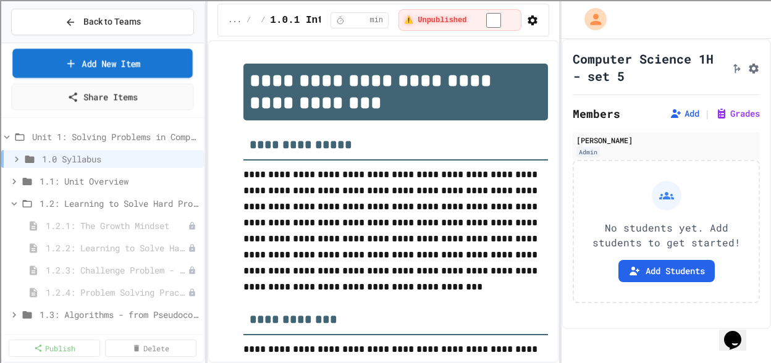
click at [156, 60] on link "Add New Item" at bounding box center [102, 63] width 181 height 29
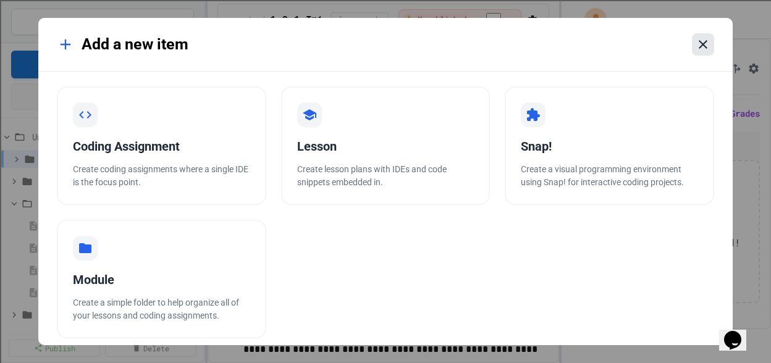
click at [704, 48] on icon at bounding box center [703, 44] width 15 height 15
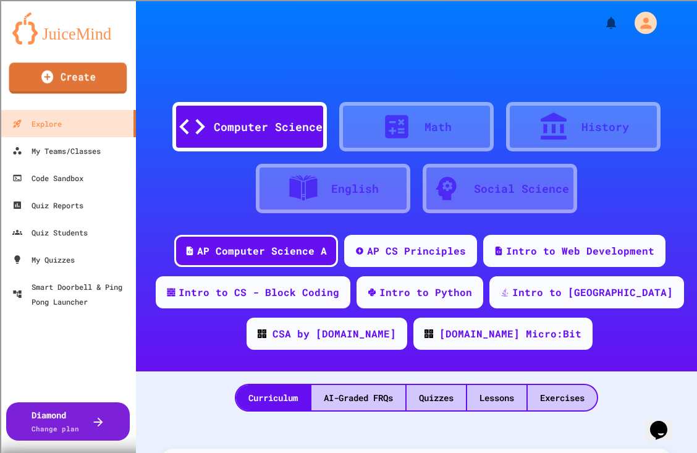
click at [74, 81] on link "Create" at bounding box center [68, 77] width 118 height 31
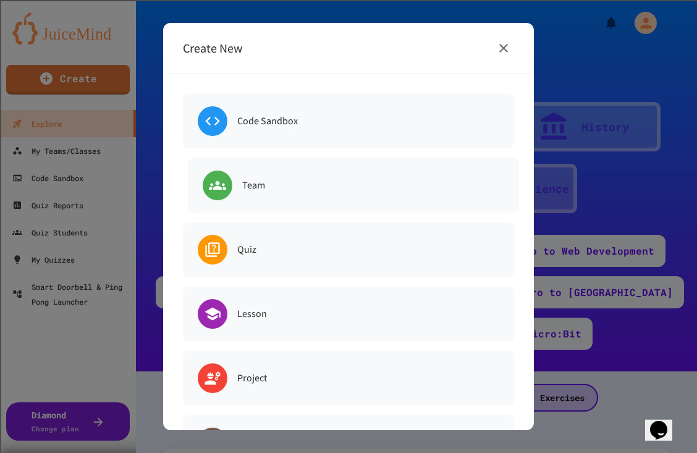
click at [249, 196] on div "Team" at bounding box center [353, 185] width 331 height 54
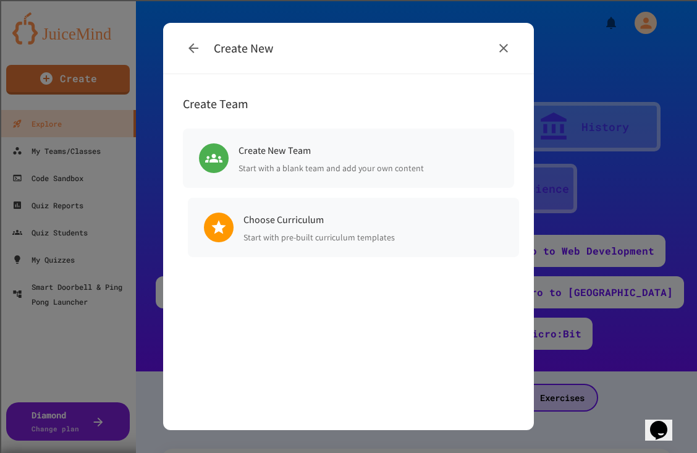
click at [277, 223] on h6 "Choose Curriculum" at bounding box center [319, 219] width 151 height 17
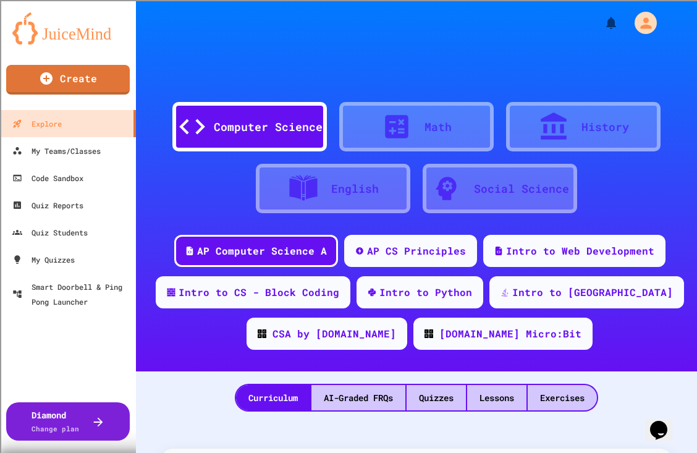
type input "**********"
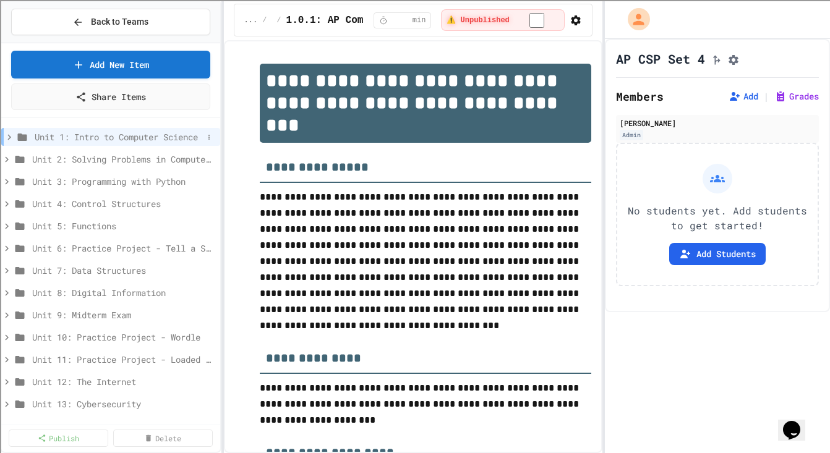
click at [12, 137] on icon at bounding box center [9, 137] width 11 height 11
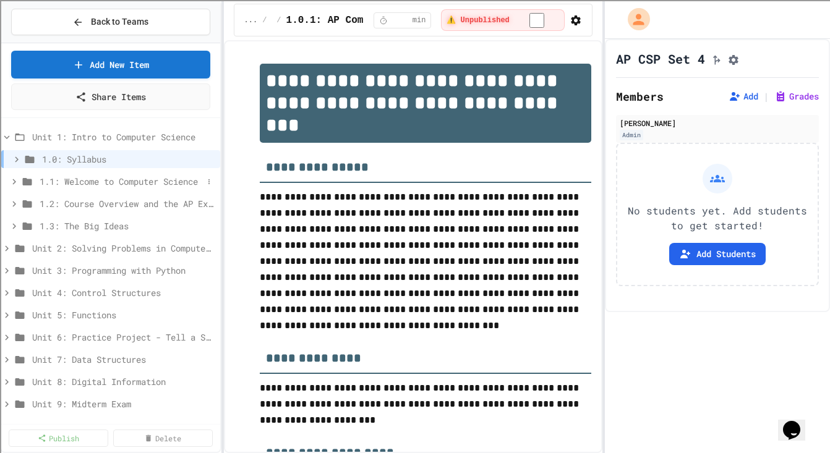
click at [72, 180] on span "1.1: Welcome to Computer Science" at bounding box center [121, 181] width 163 height 13
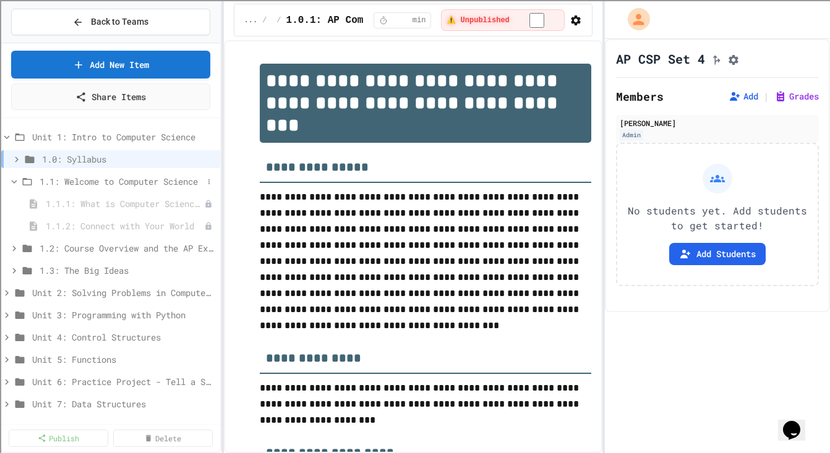
click at [12, 181] on icon at bounding box center [15, 182] width 6 height 4
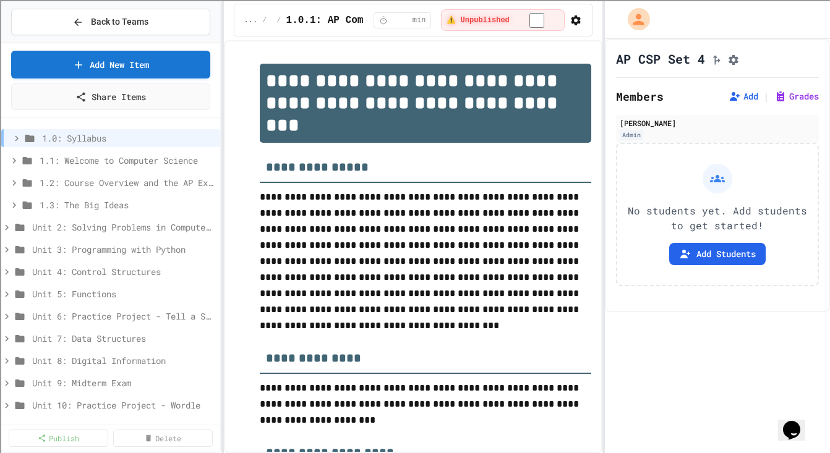
scroll to position [20, 0]
click at [7, 295] on icon at bounding box center [7, 295] width 4 height 6
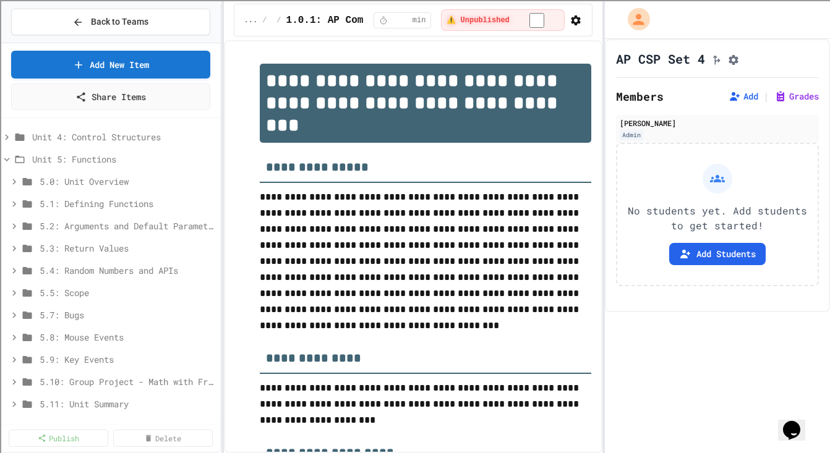
scroll to position [155, 0]
click at [106, 199] on span "5.1: Defining Functions" at bounding box center [121, 204] width 163 height 13
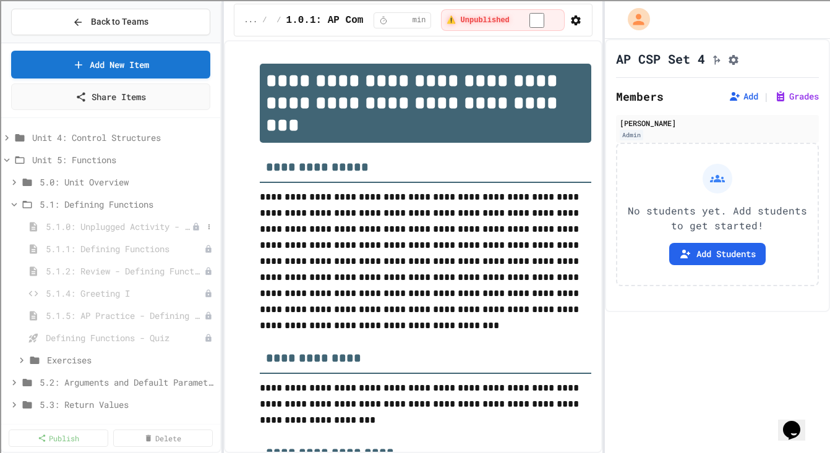
click at [127, 220] on span "5.1.0: Unplugged Activity - Defining Functions" at bounding box center [119, 226] width 146 height 13
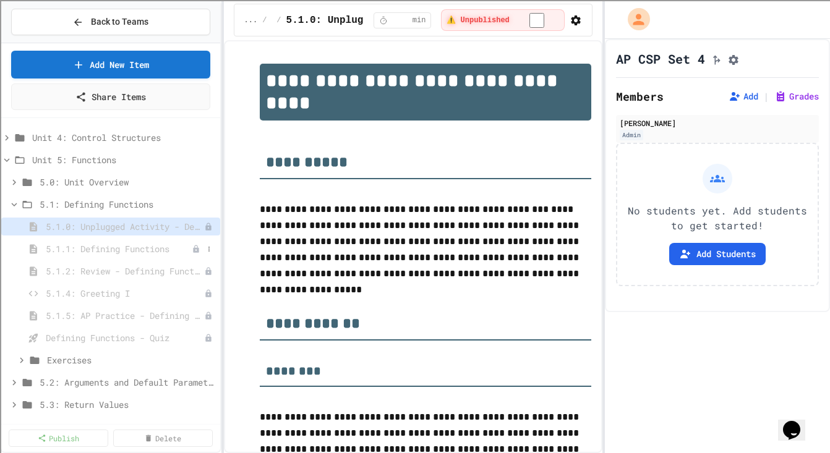
click at [125, 241] on div "5.1.1: Defining Functions" at bounding box center [110, 249] width 219 height 18
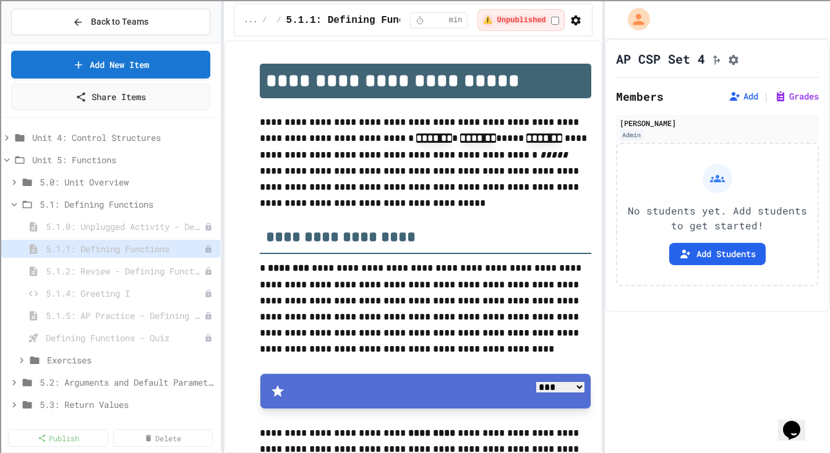
click at [125, 274] on span "5.1.2: Review - Defining Functions" at bounding box center [125, 271] width 158 height 13
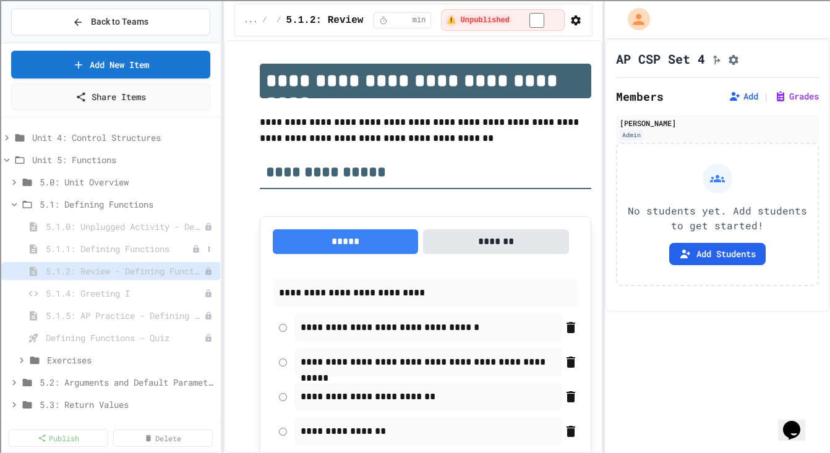
click at [135, 257] on div "5.1.1: Defining Functions" at bounding box center [110, 249] width 219 height 18
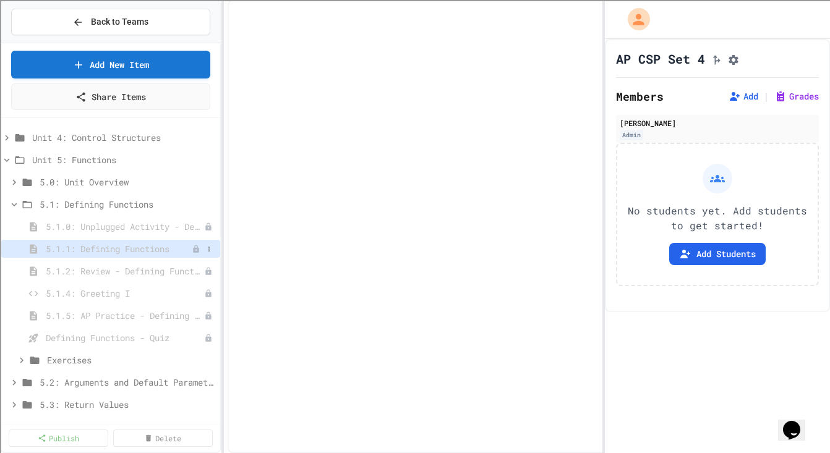
select select "***"
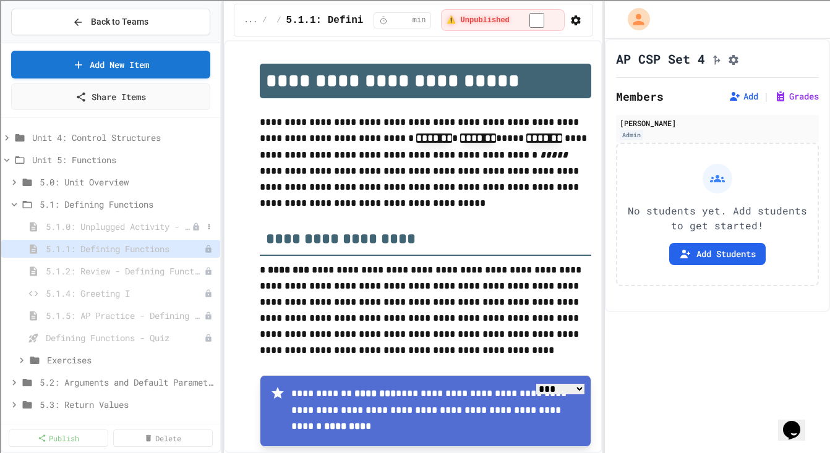
click at [137, 228] on span "5.1.0: Unplugged Activity - Defining Functions" at bounding box center [119, 226] width 146 height 13
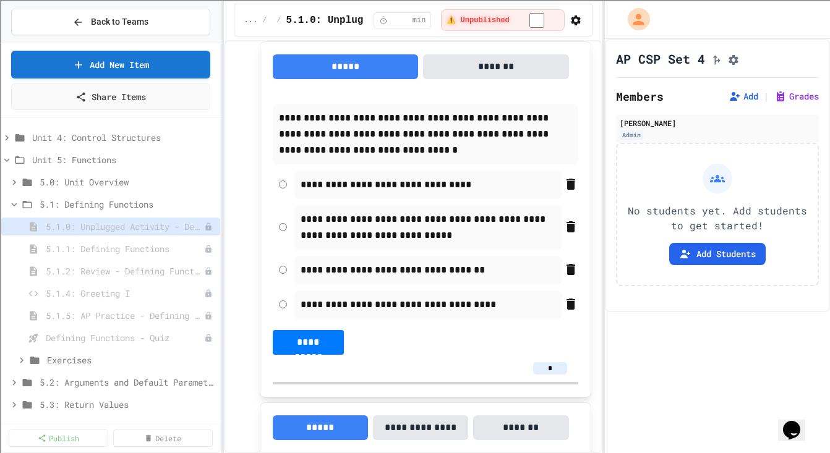
scroll to position [3156, 0]
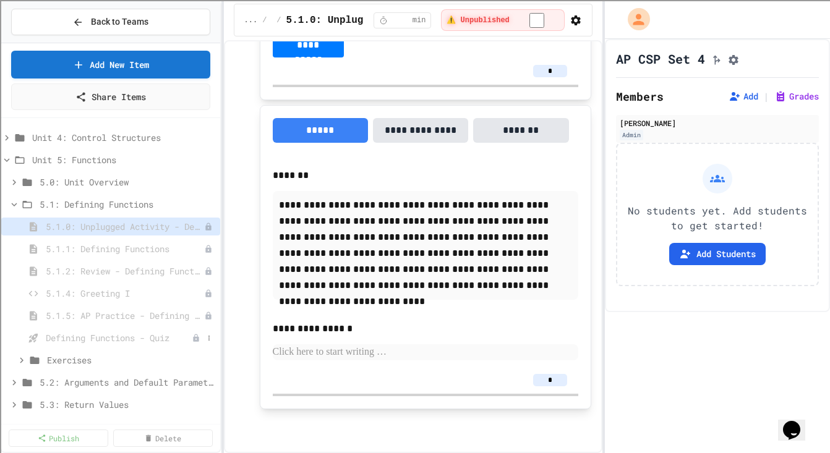
click at [137, 346] on div "Defining Functions - Quiz" at bounding box center [110, 338] width 219 height 18
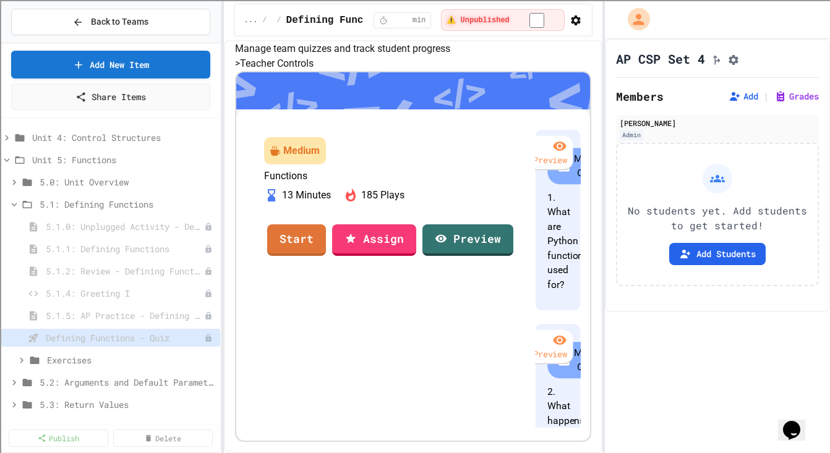
scroll to position [19, 0]
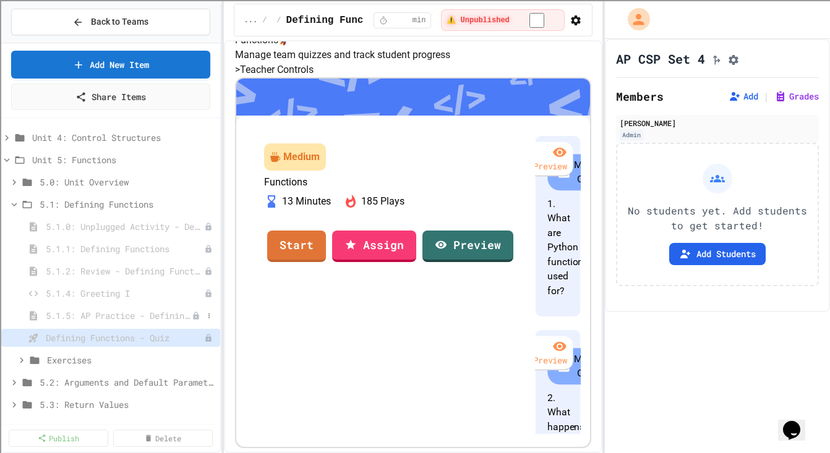
click at [89, 314] on span "5.1.5: AP Practice - Defining Functions" at bounding box center [119, 315] width 146 height 13
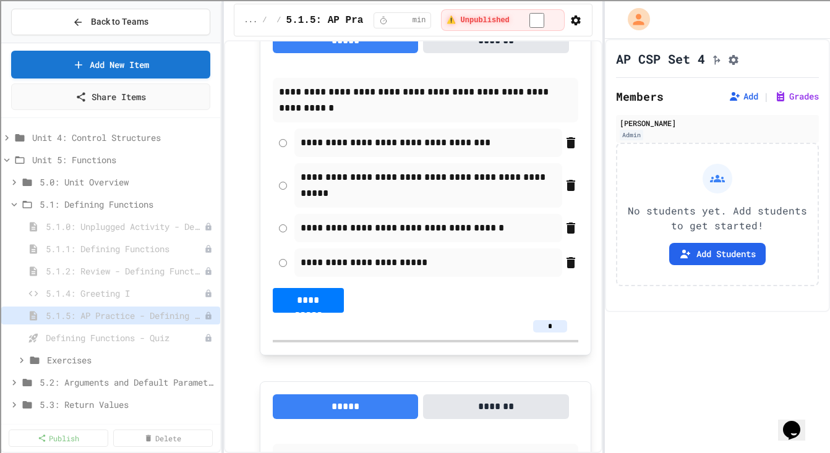
scroll to position [577, 0]
click at [96, 274] on span "5.1.2: Review - Defining Functions" at bounding box center [119, 271] width 146 height 13
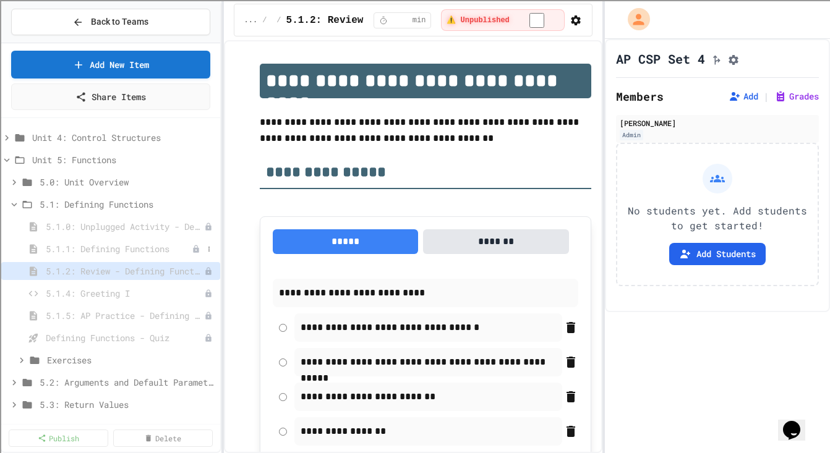
click at [109, 249] on span "5.1.1: Defining Functions" at bounding box center [119, 248] width 146 height 13
select select "***"
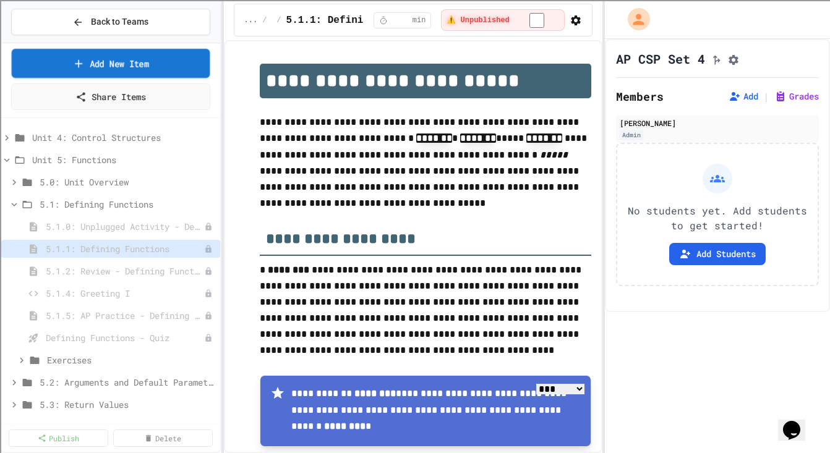
click at [98, 69] on link "Add New Item" at bounding box center [111, 63] width 198 height 29
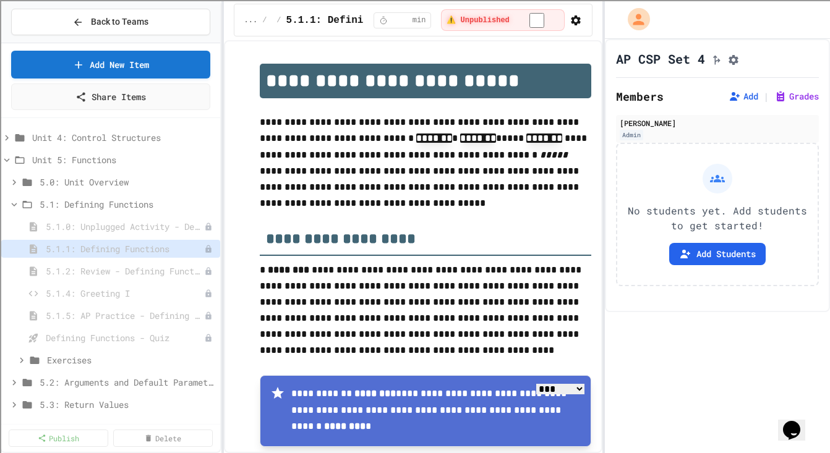
scroll to position [90, 0]
select select "*******"
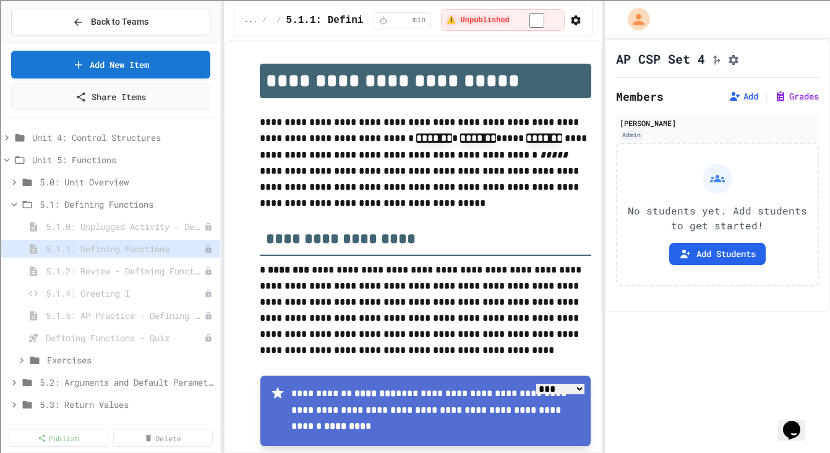
scroll to position [0, 0]
click at [61, 285] on div at bounding box center [415, 226] width 830 height 453
click at [221, 319] on div at bounding box center [415, 226] width 830 height 453
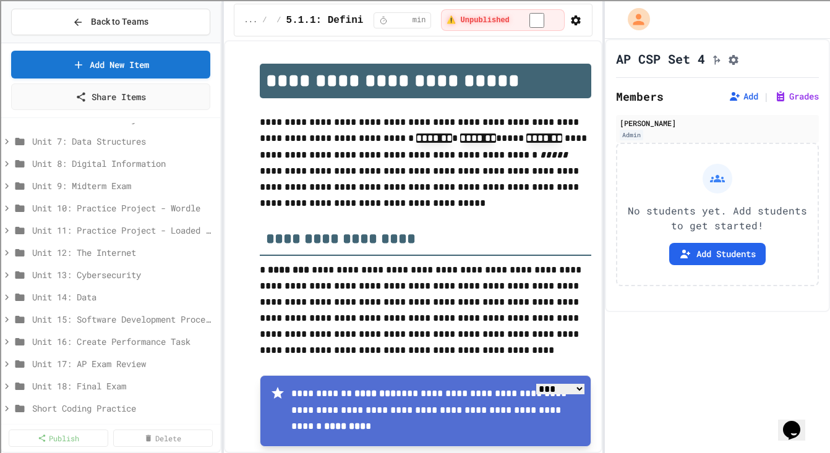
scroll to position [622, 0]
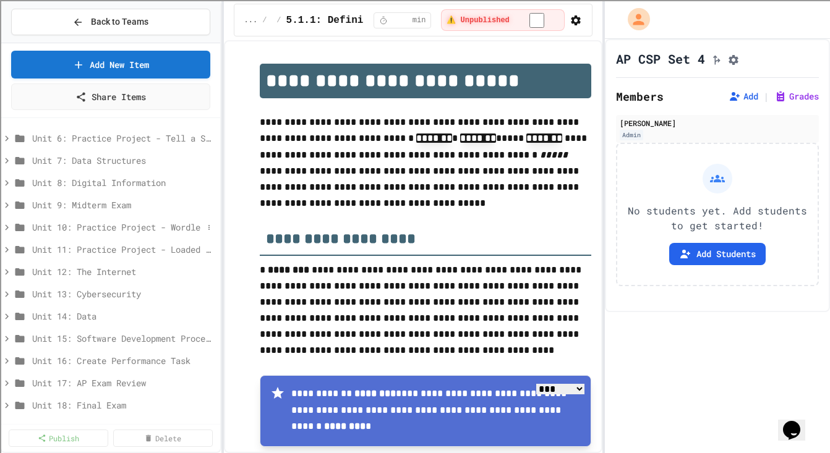
click at [7, 230] on icon at bounding box center [6, 227] width 11 height 11
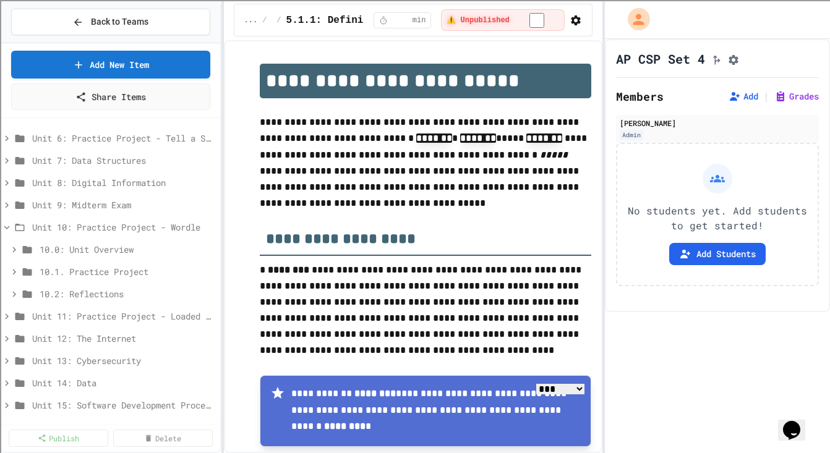
click at [7, 230] on icon at bounding box center [6, 227] width 11 height 11
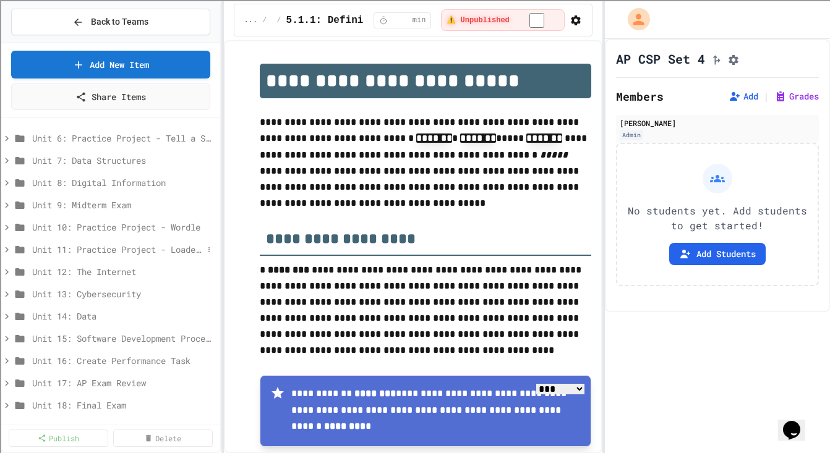
click at [9, 250] on icon at bounding box center [6, 249] width 11 height 11
click at [60, 292] on span "11.1: Practice Project" at bounding box center [121, 293] width 163 height 13
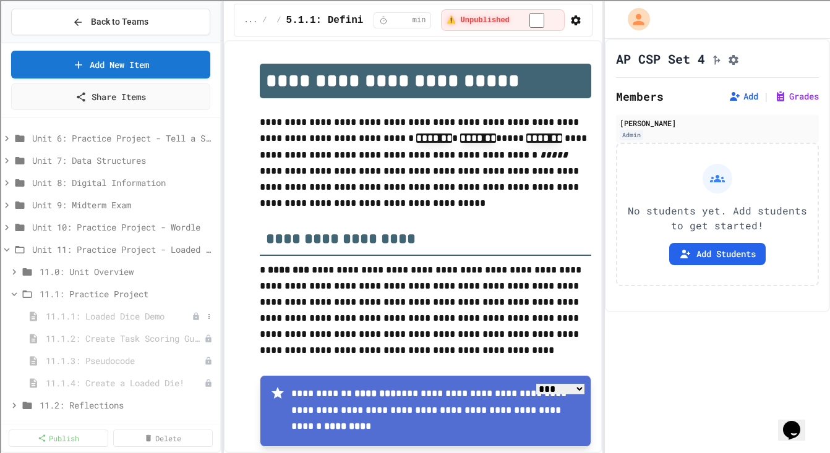
click at [83, 320] on span "11.1.1: Loaded Dice Demo" at bounding box center [119, 316] width 146 height 13
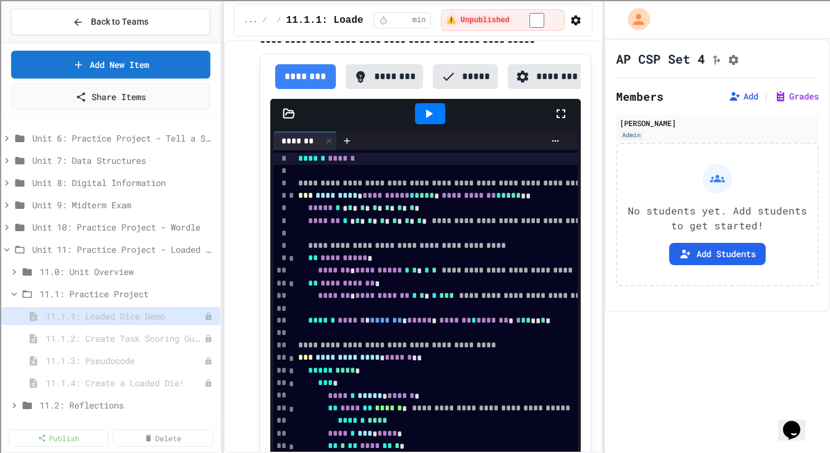
scroll to position [0, 14]
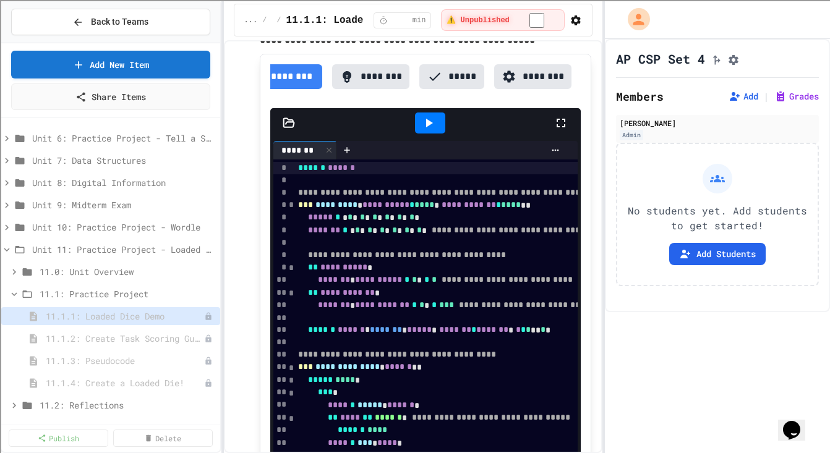
click at [538, 80] on button "********" at bounding box center [533, 76] width 78 height 25
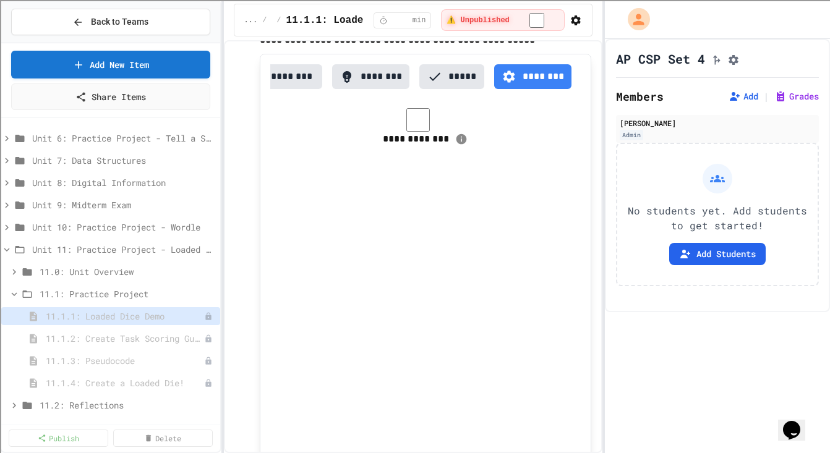
click at [297, 78] on button "********" at bounding box center [291, 76] width 61 height 25
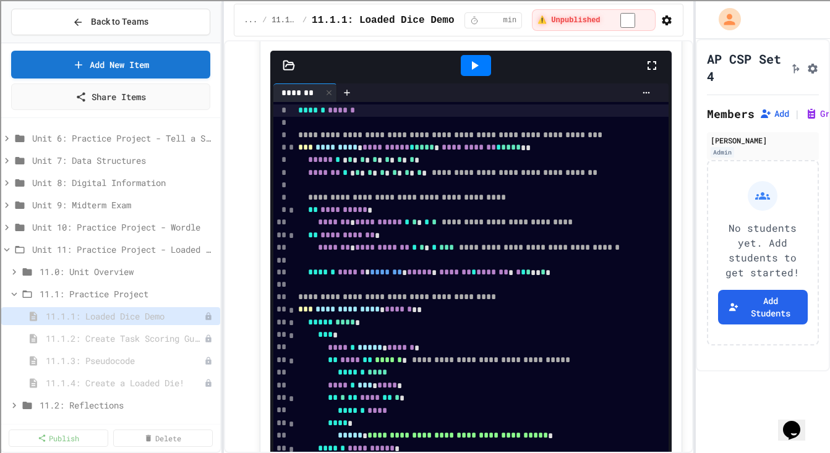
scroll to position [388, 0]
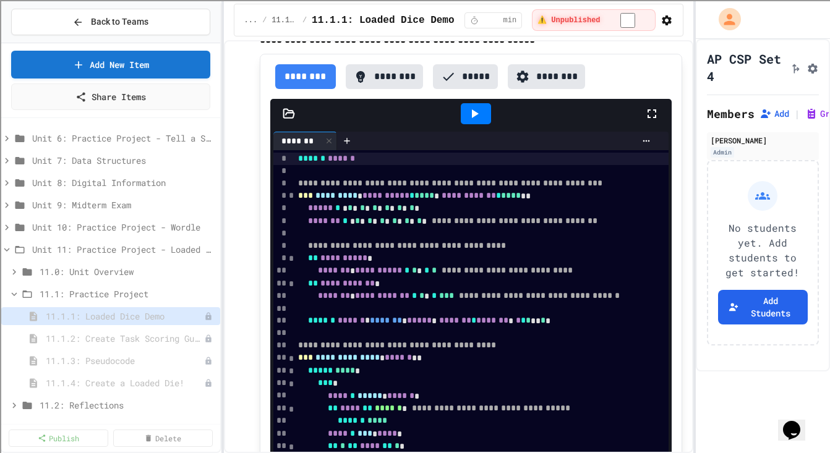
click at [697, 138] on div "**********" at bounding box center [415, 226] width 830 height 453
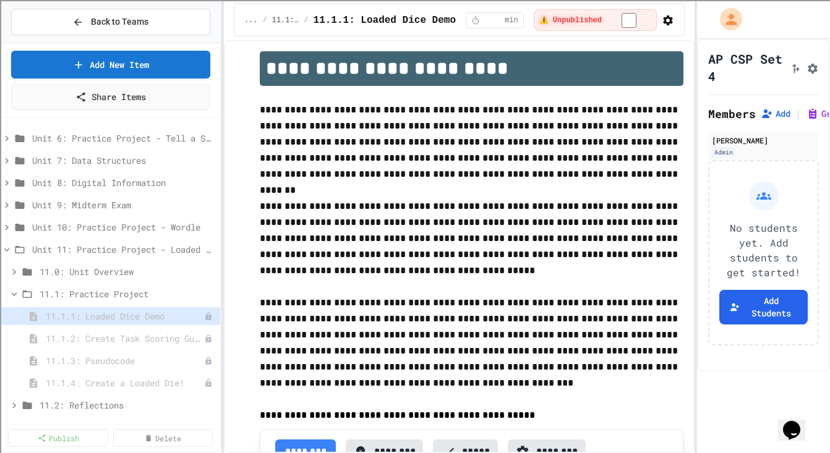
scroll to position [0, 0]
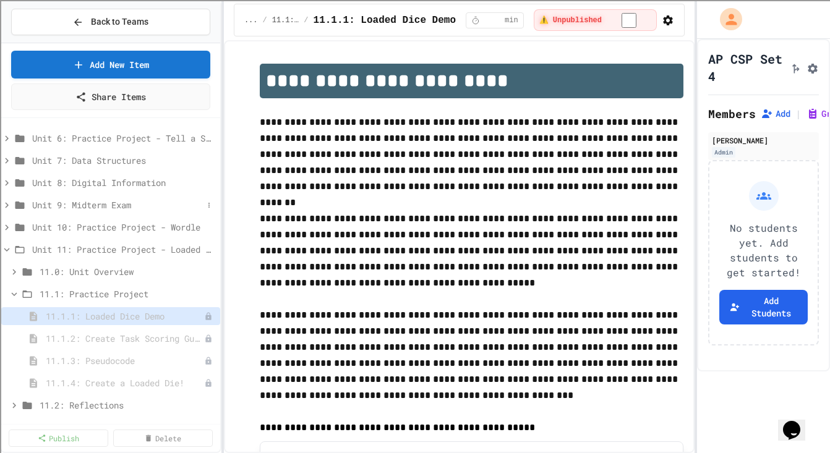
click at [98, 205] on span "Unit 9: Midterm Exam" at bounding box center [117, 204] width 171 height 13
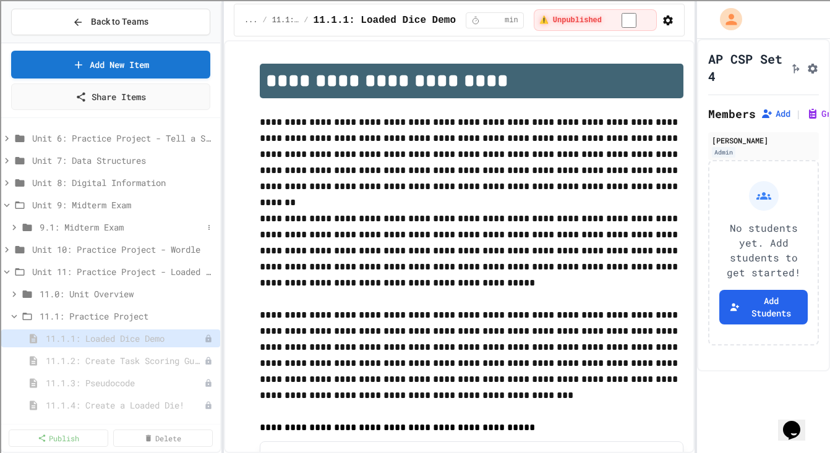
click at [96, 218] on div "9.1: Midterm Exam" at bounding box center [110, 227] width 219 height 18
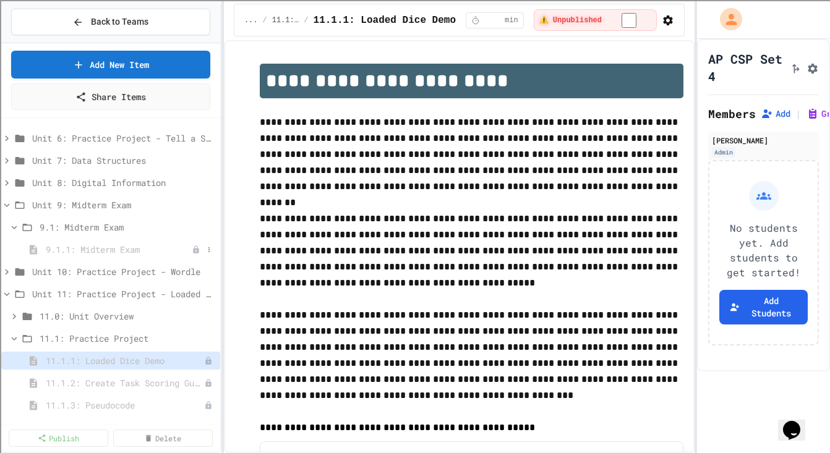
click at [86, 250] on span "9.1.1: Midterm Exam" at bounding box center [119, 249] width 146 height 13
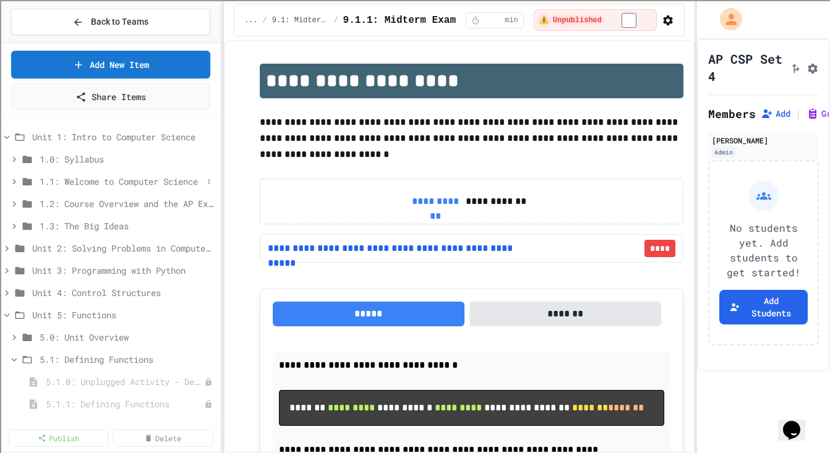
click at [121, 175] on span "1.1: Welcome to Computer Science" at bounding box center [121, 181] width 163 height 13
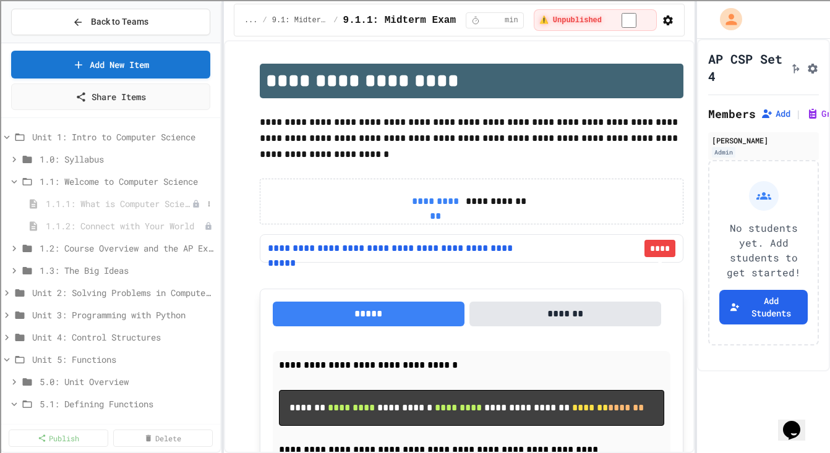
click at [110, 201] on span "1.1.1: What is Computer Science?" at bounding box center [119, 203] width 146 height 13
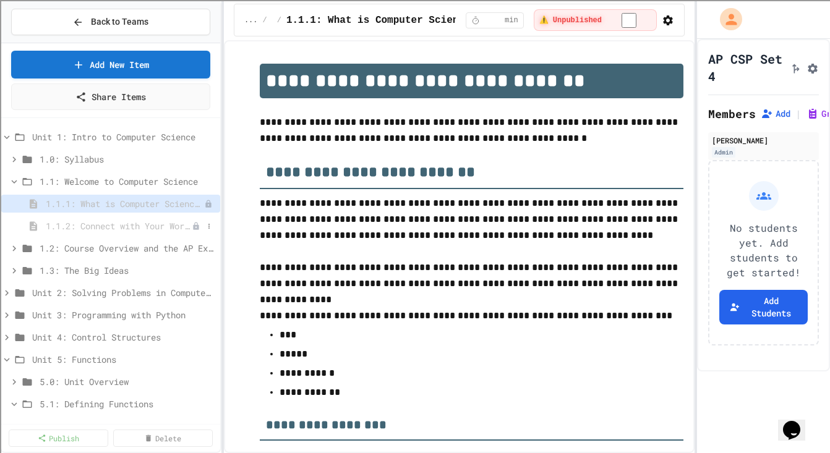
scroll to position [2058, 0]
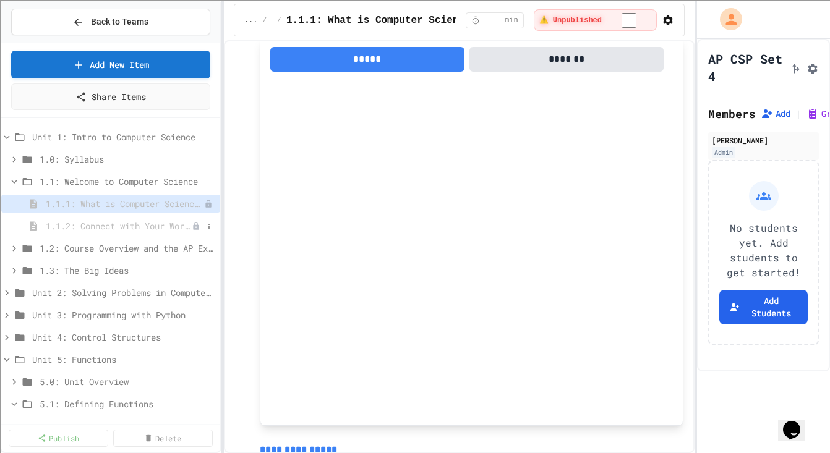
click at [107, 223] on span "1.1.2: Connect with Your World" at bounding box center [119, 225] width 146 height 13
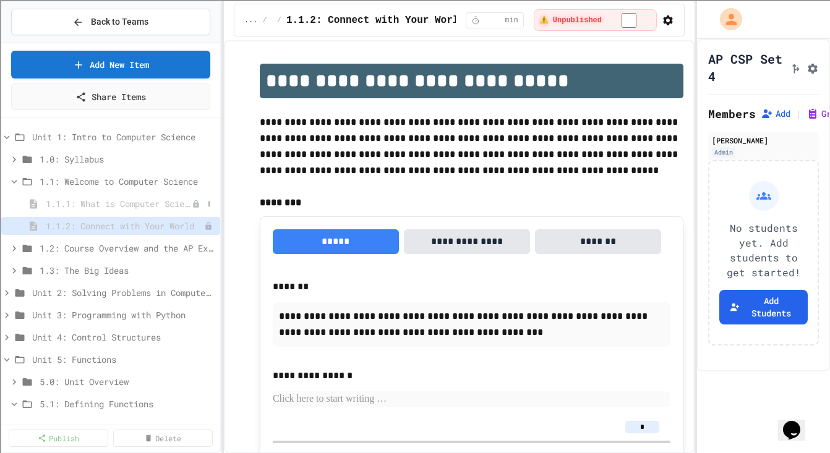
click at [112, 205] on span "1.1.1: What is Computer Science?" at bounding box center [119, 203] width 146 height 13
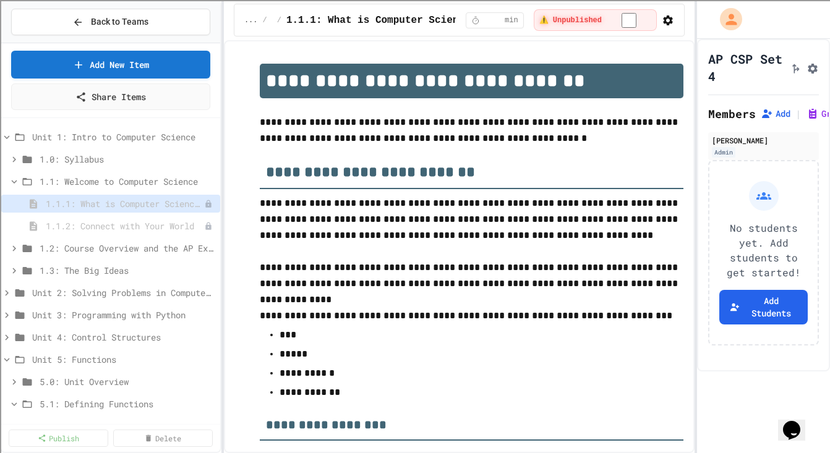
scroll to position [2058, 0]
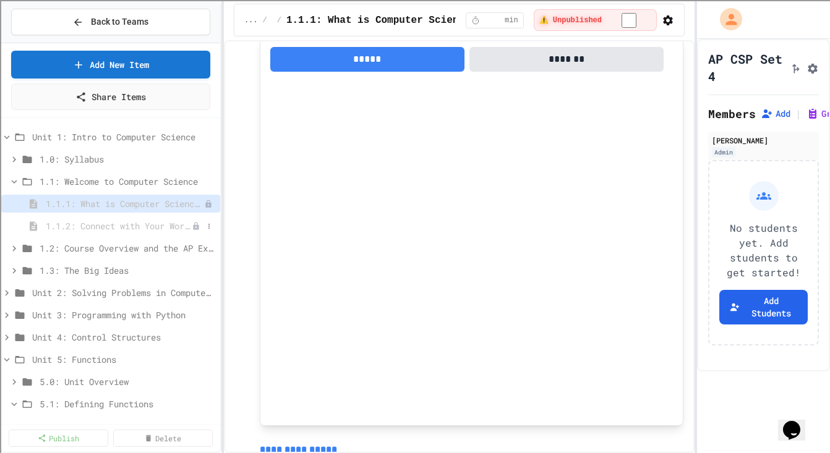
click at [112, 231] on span "1.1.2: Connect with Your World" at bounding box center [119, 225] width 146 height 13
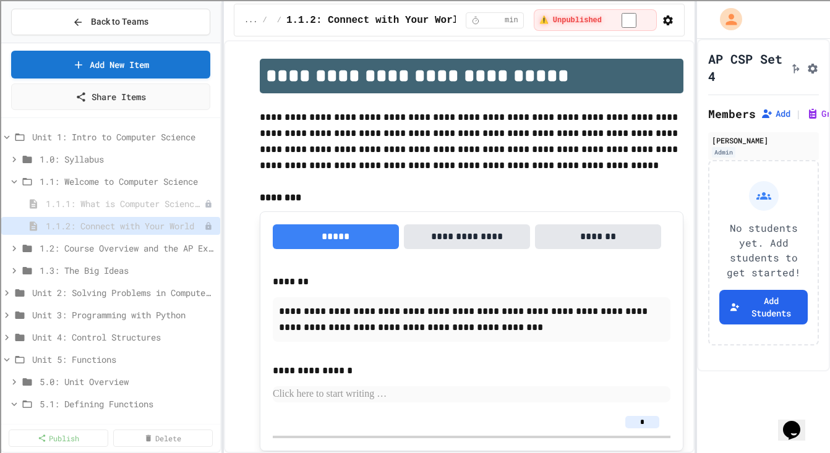
scroll to position [4, 0]
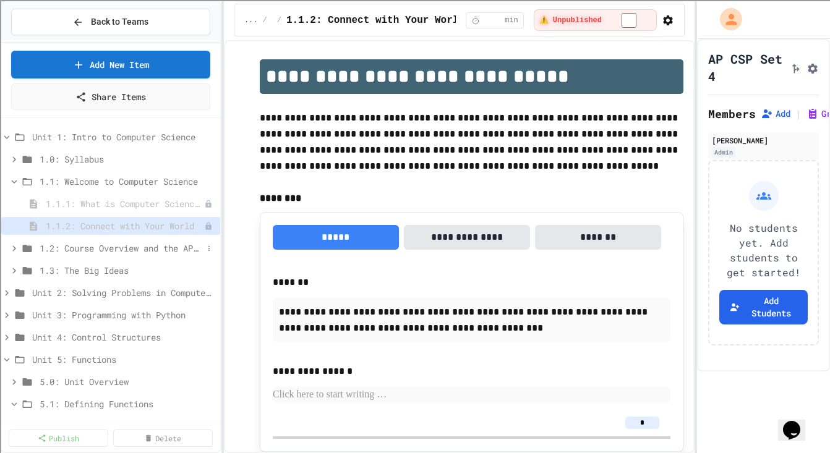
click at [145, 252] on span "1.2: Course Overview and the AP Exam" at bounding box center [121, 248] width 163 height 13
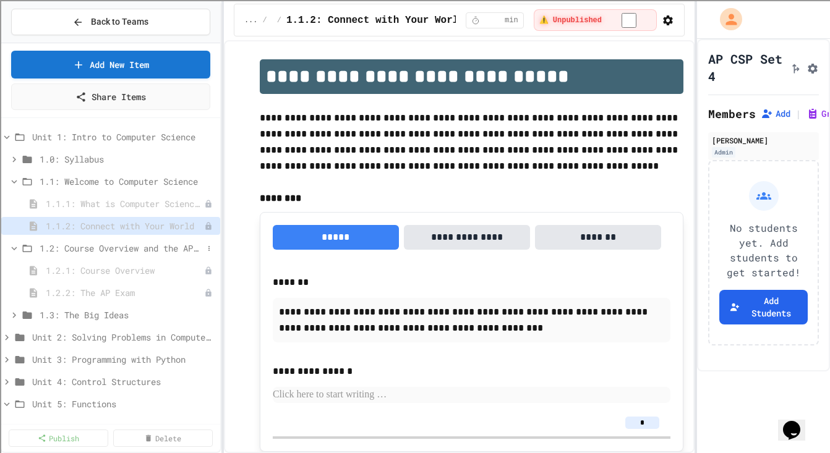
click at [122, 244] on span "1.2: Course Overview and the AP Exam" at bounding box center [121, 248] width 163 height 13
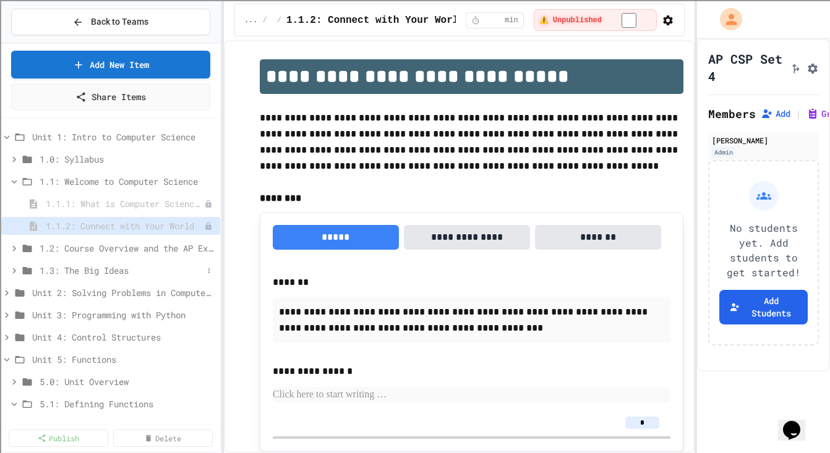
click at [116, 266] on span "1.3: The Big Ideas" at bounding box center [121, 270] width 163 height 13
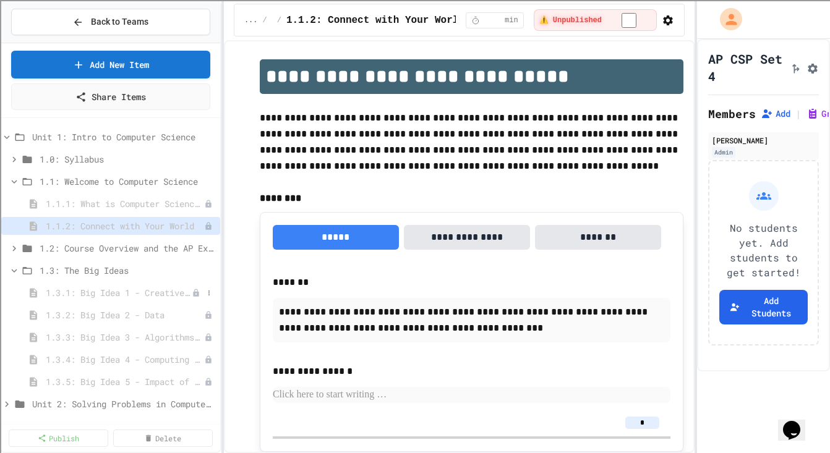
click at [117, 286] on span "1.3.1: Big Idea 1 - Creative Development" at bounding box center [119, 292] width 146 height 13
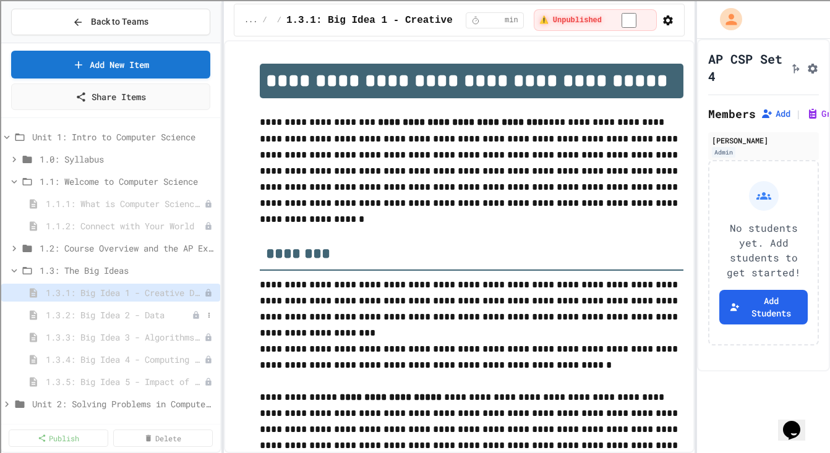
click at [117, 310] on span "1.3.2: Big Idea 2 - Data" at bounding box center [119, 314] width 146 height 13
